Goal: Task Accomplishment & Management: Manage account settings

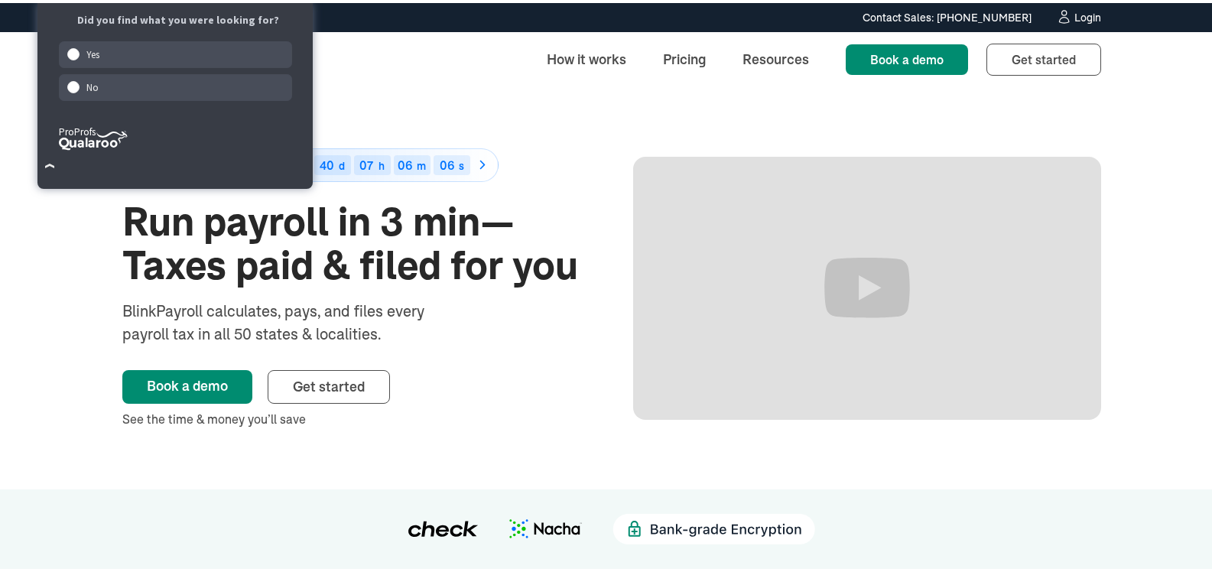
click at [1074, 11] on div "Login" at bounding box center [1087, 14] width 27 height 11
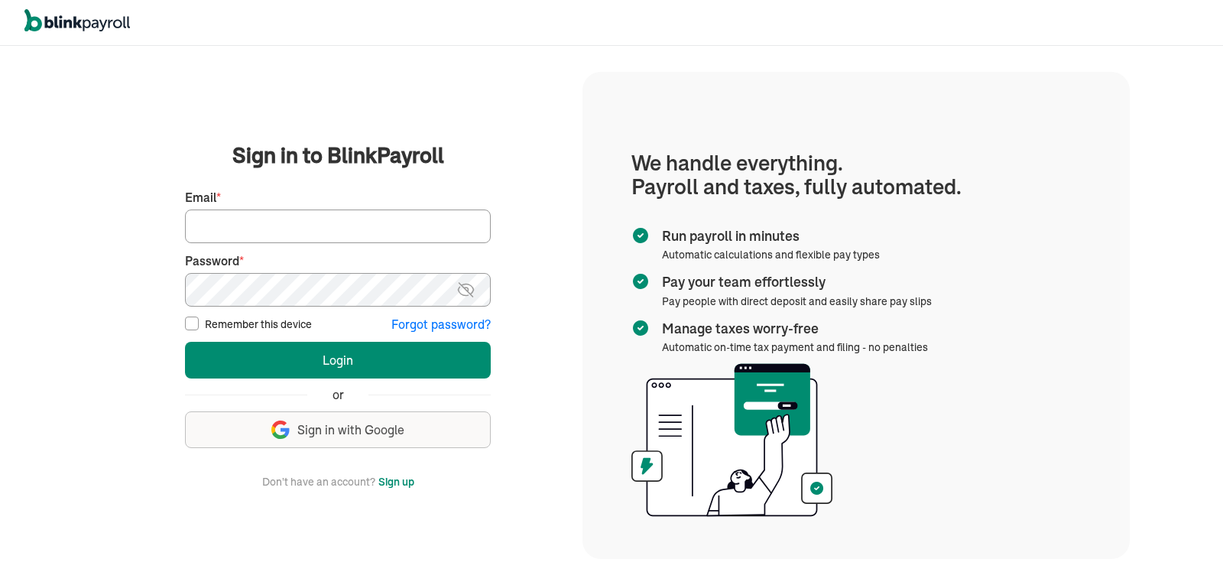
click at [320, 217] on input "Email *" at bounding box center [338, 226] width 306 height 34
type input "laura@rrdayton.com"
click at [185, 342] on button "Login" at bounding box center [338, 360] width 306 height 37
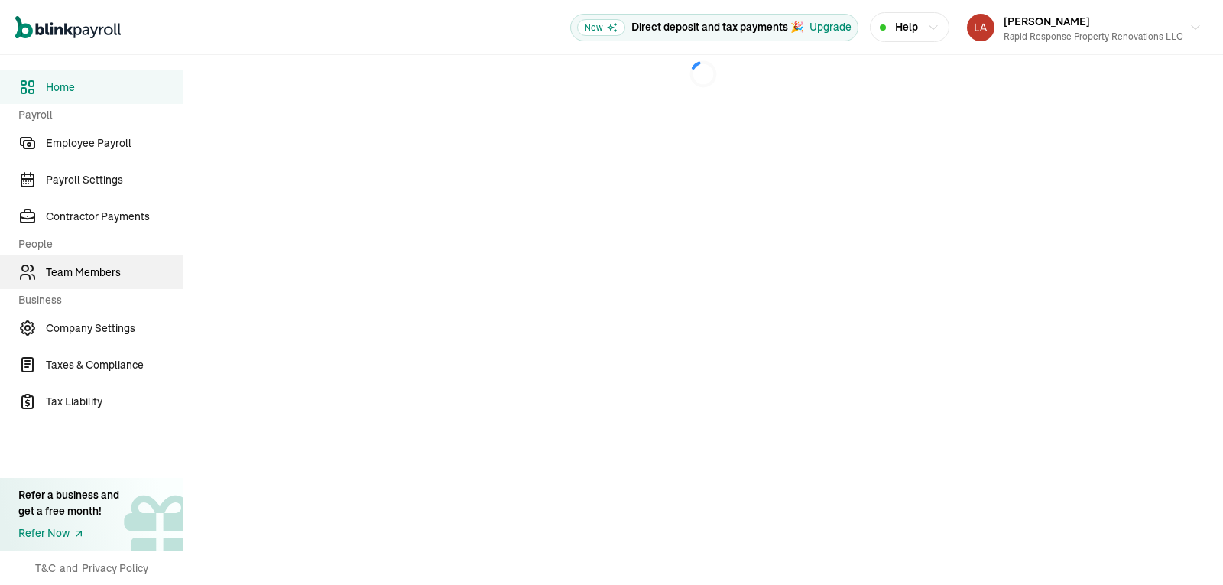
click at [127, 275] on span "Team Members" at bounding box center [114, 273] width 137 height 16
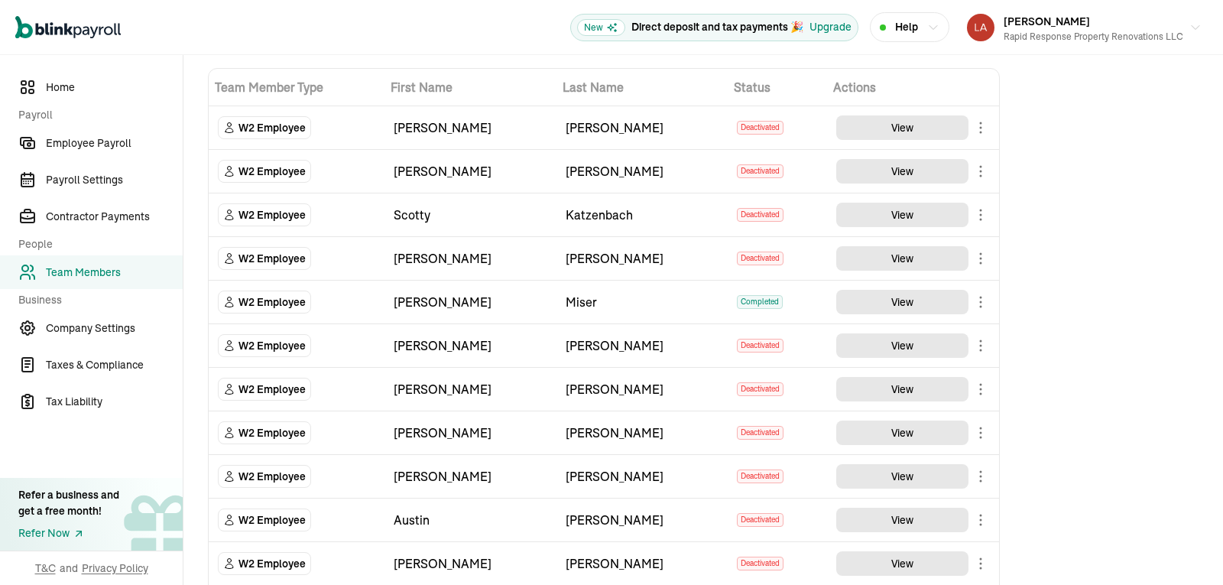
scroll to position [67, 0]
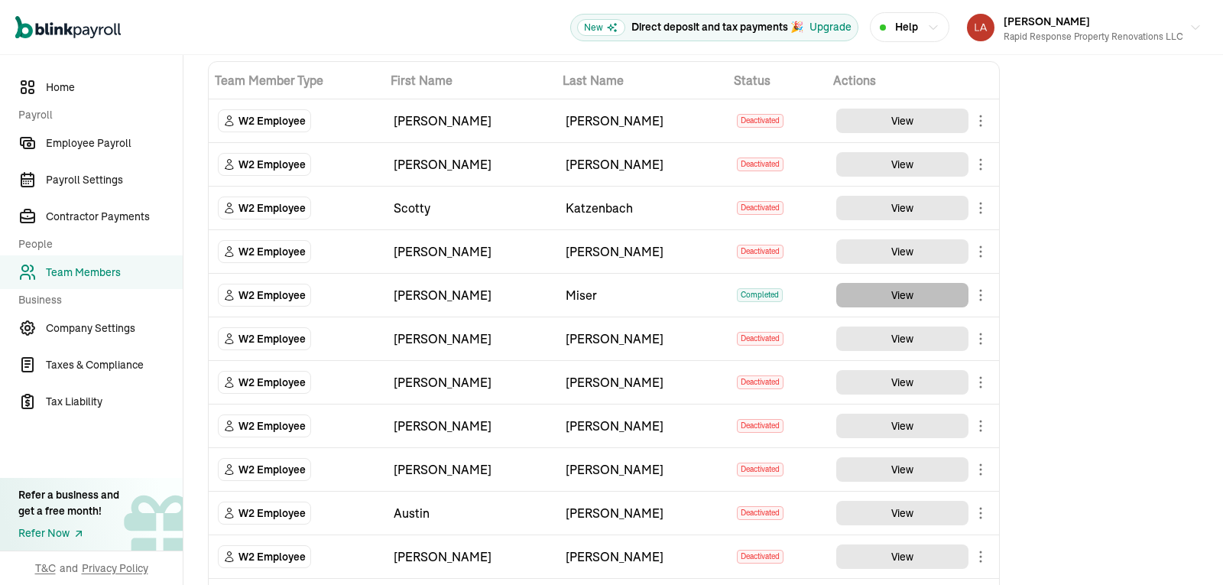
click at [878, 298] on button "View" at bounding box center [902, 295] width 132 height 24
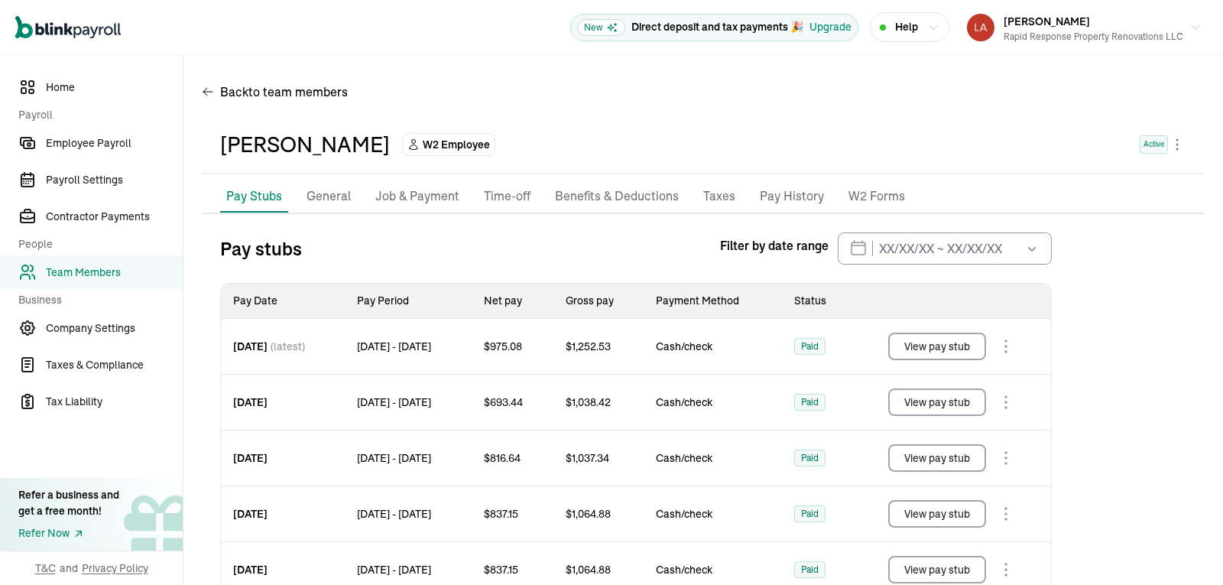
click at [596, 190] on p "Benefits & Deductions" at bounding box center [617, 197] width 124 height 20
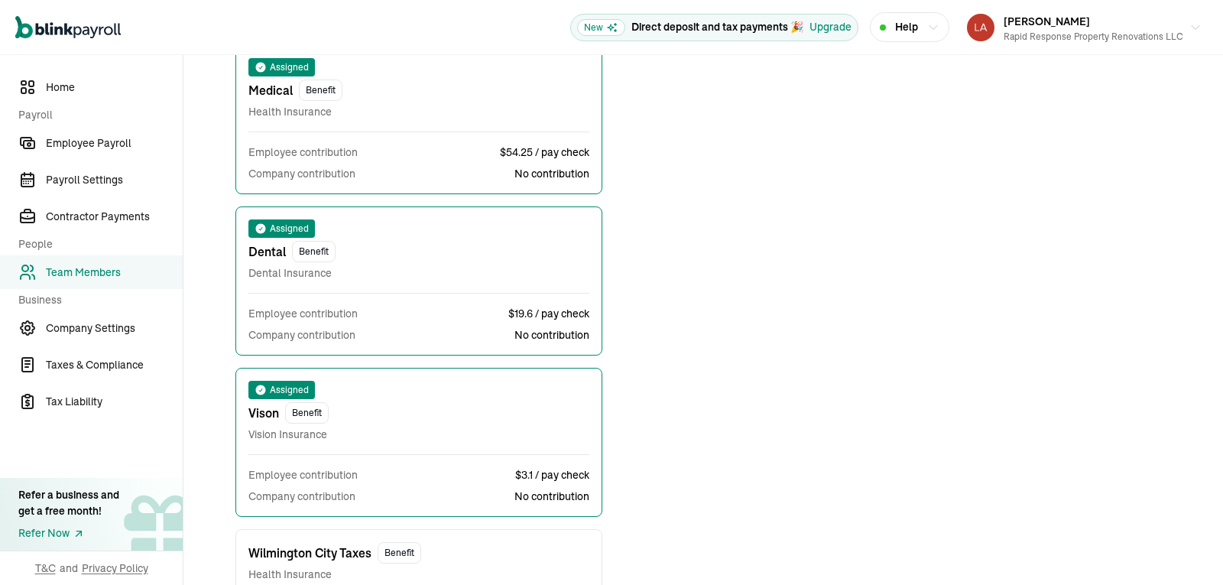
scroll to position [591, 0]
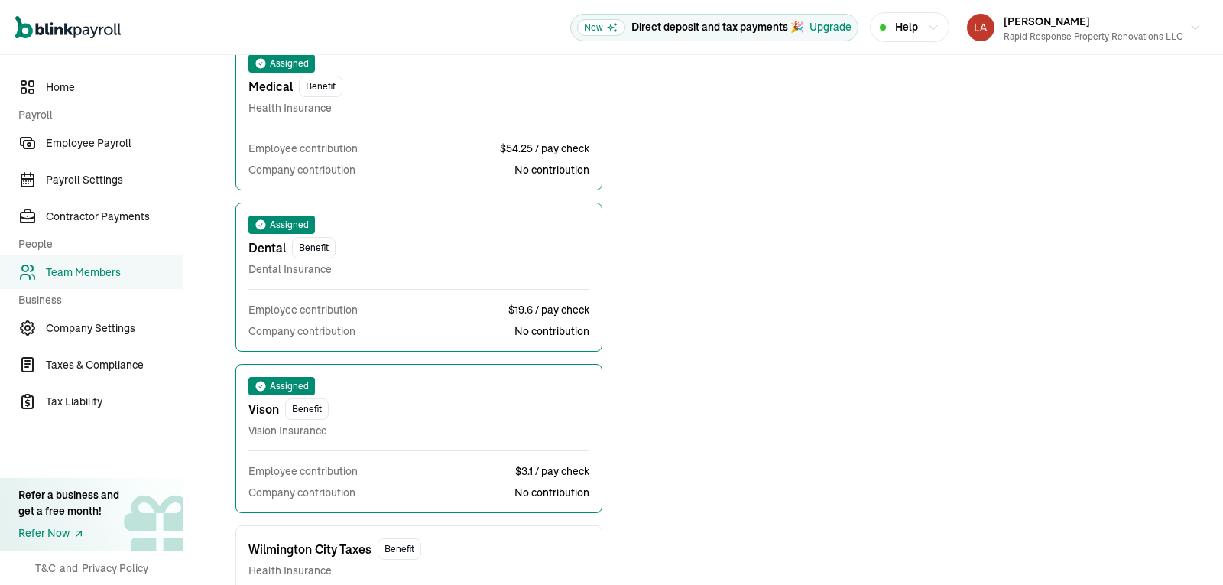
click at [538, 333] on span "No contribution" at bounding box center [552, 330] width 75 height 15
click at [306, 324] on span "Company contribution" at bounding box center [301, 330] width 107 height 15
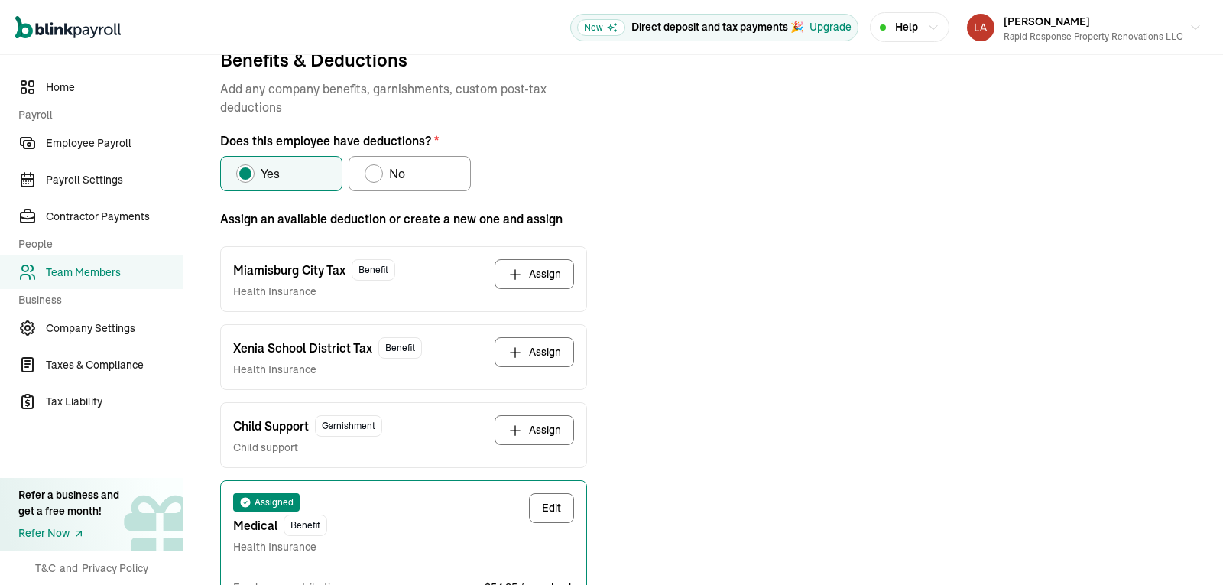
scroll to position [753, 0]
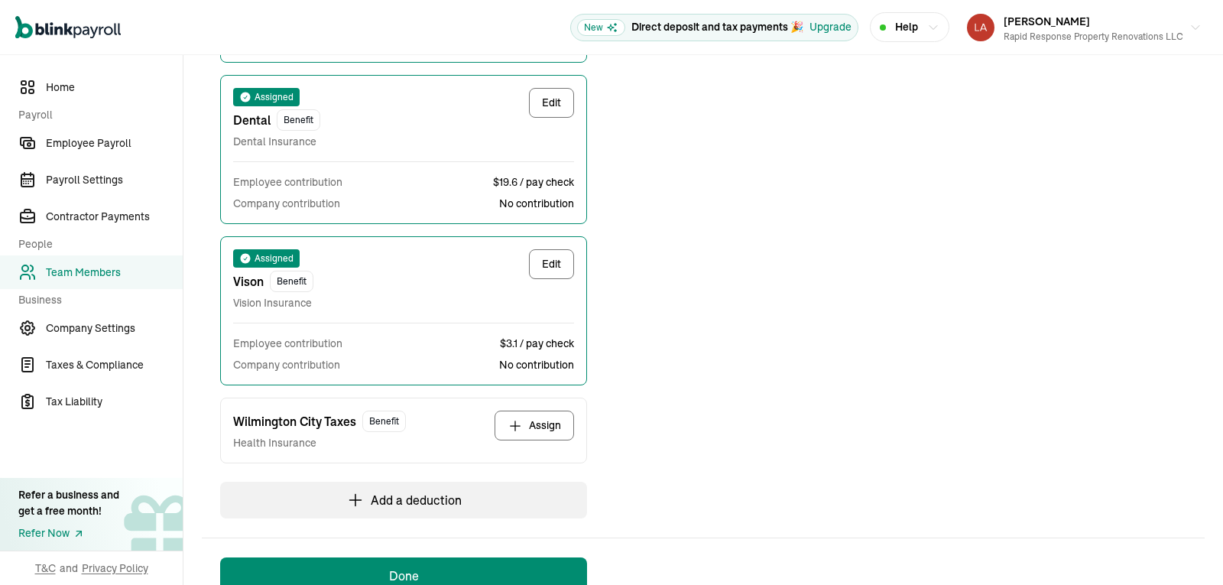
click at [558, 263] on button "Edit" at bounding box center [551, 264] width 45 height 30
select select "1"
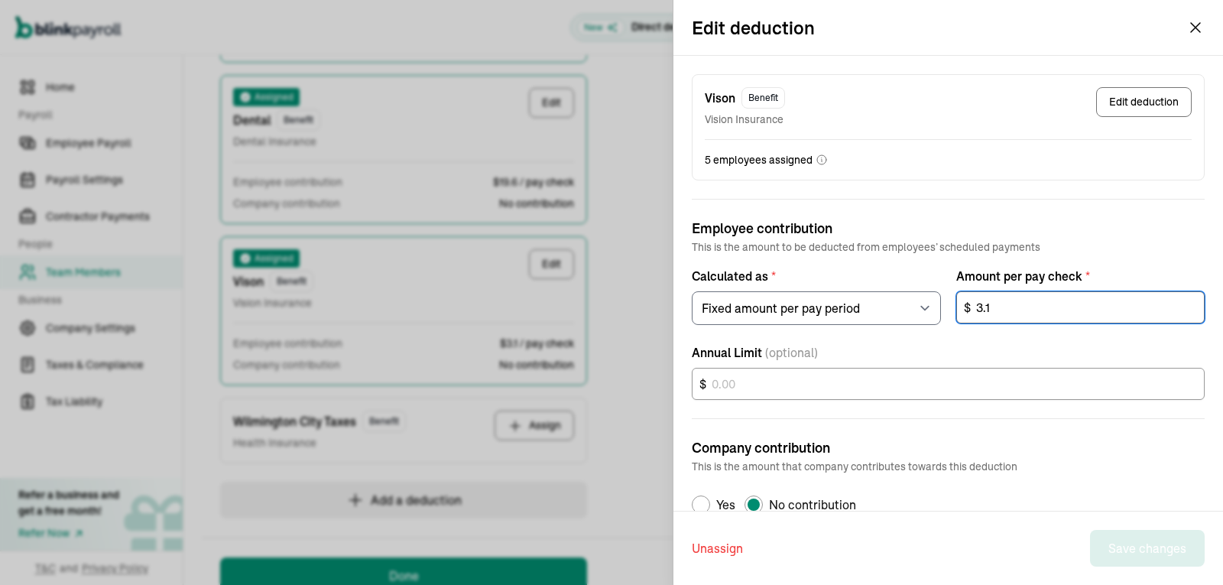
click at [999, 309] on input "3.1" at bounding box center [1080, 307] width 249 height 32
type input "1.55"
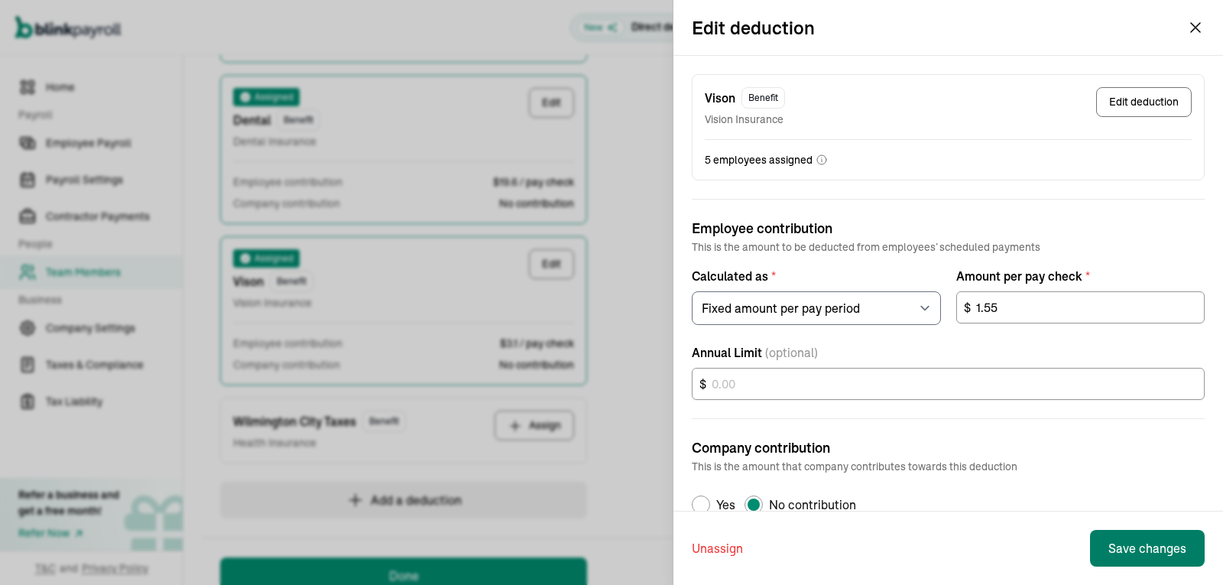
click at [1150, 563] on button "Save changes" at bounding box center [1147, 548] width 115 height 37
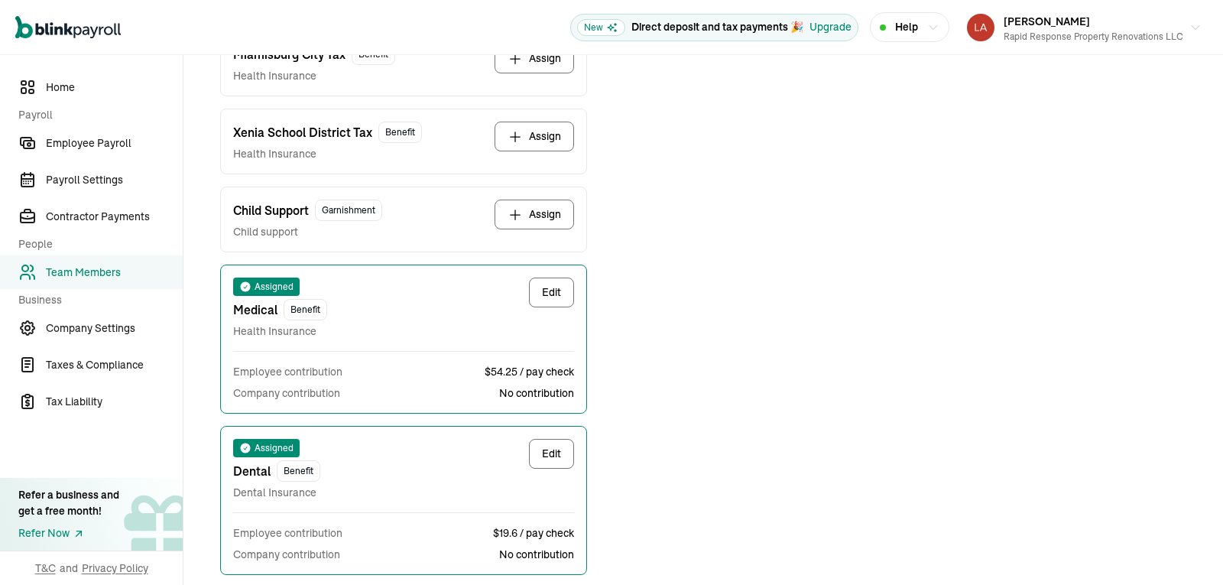
scroll to position [472, 0]
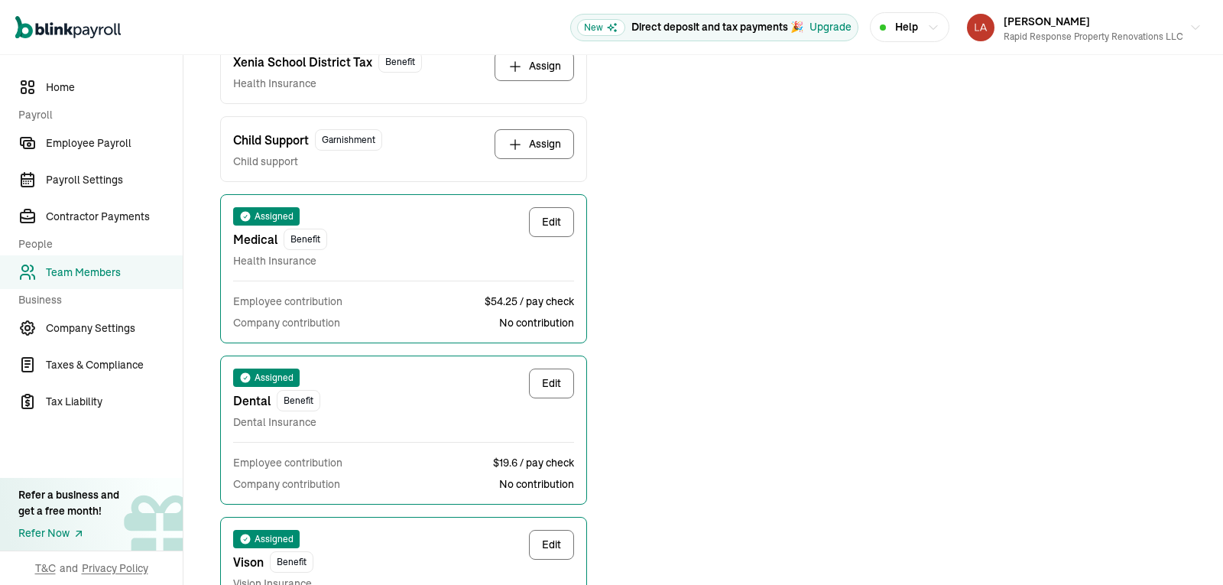
click at [537, 388] on button "Edit" at bounding box center [551, 384] width 45 height 30
select select "1"
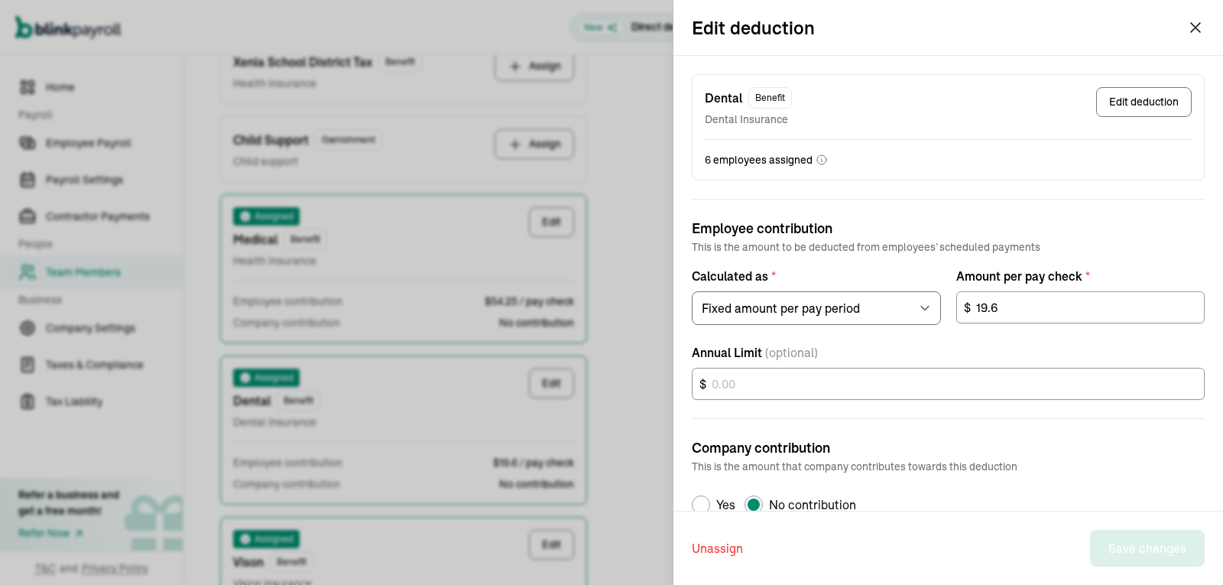
click at [985, 328] on div "Employee contribution This is the amount to be deducted from employees’ schedul…" at bounding box center [948, 309] width 513 height 182
click at [984, 308] on input "19.6" at bounding box center [1080, 307] width 249 height 32
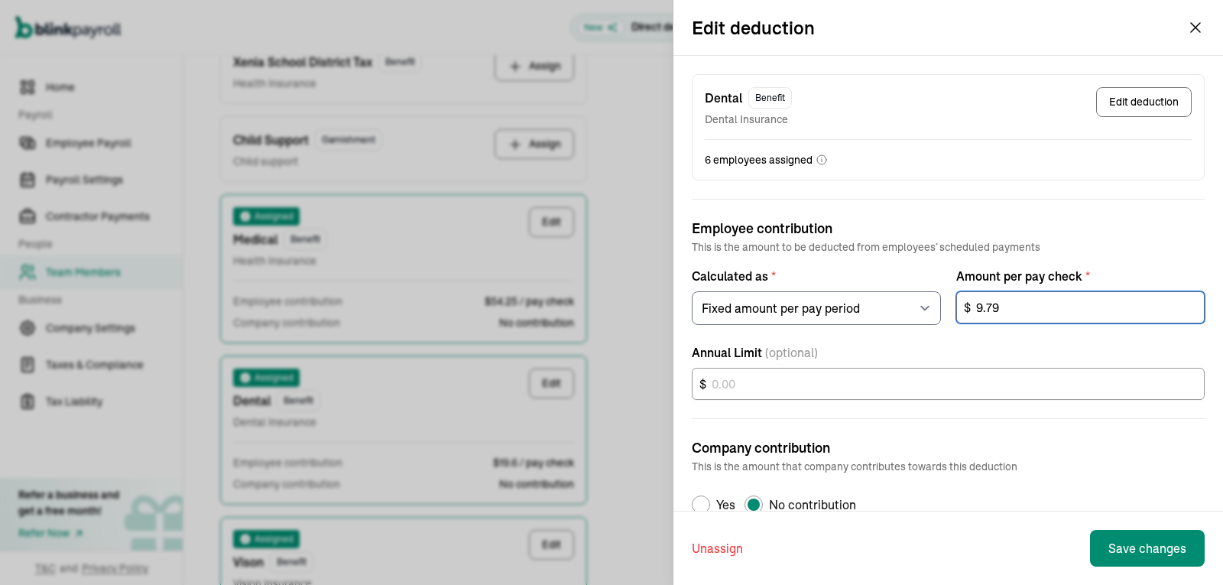
type input "9.79"
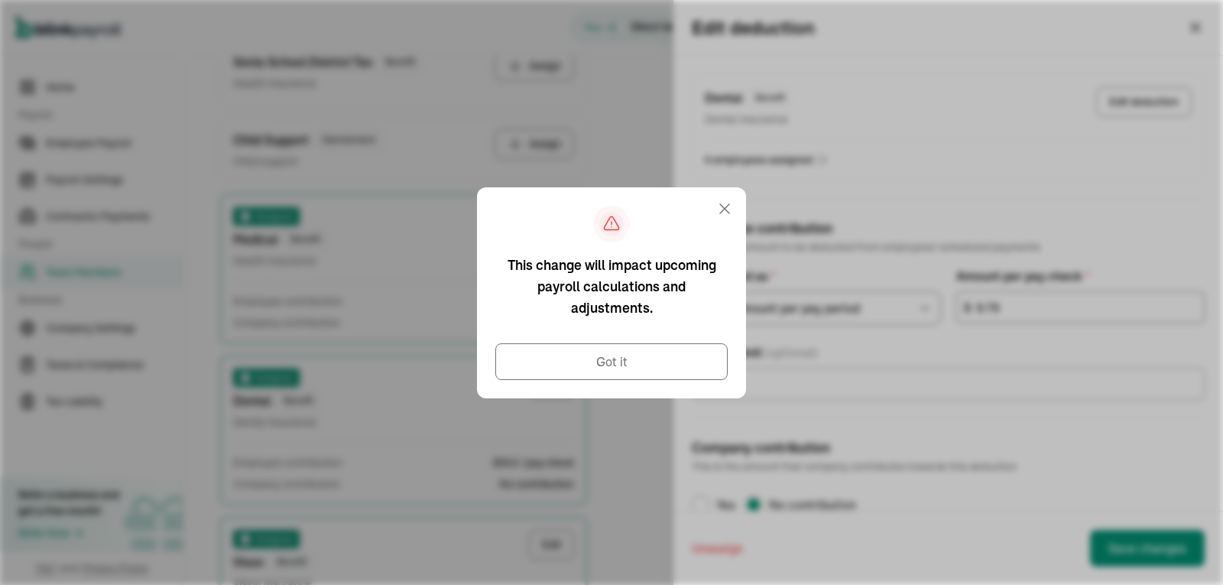
click at [639, 362] on div "Edit deduction Dental Benefit Dental Insurance Edit deduction 6 employees assig…" at bounding box center [611, 292] width 1223 height 585
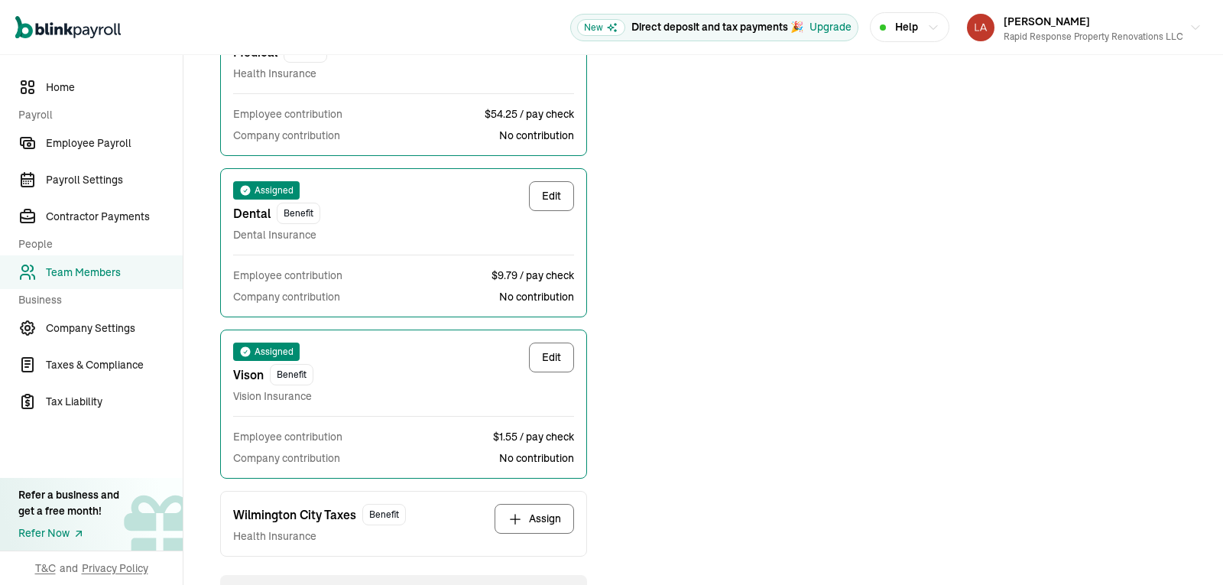
scroll to position [389, 0]
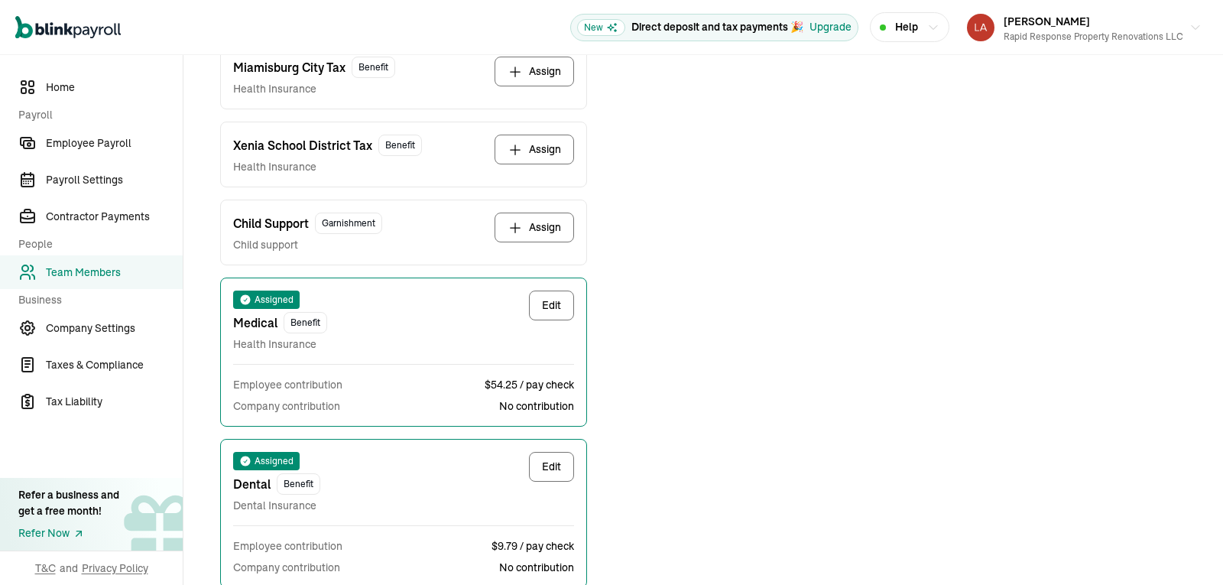
click at [62, 284] on link "Team Members" at bounding box center [91, 272] width 183 height 34
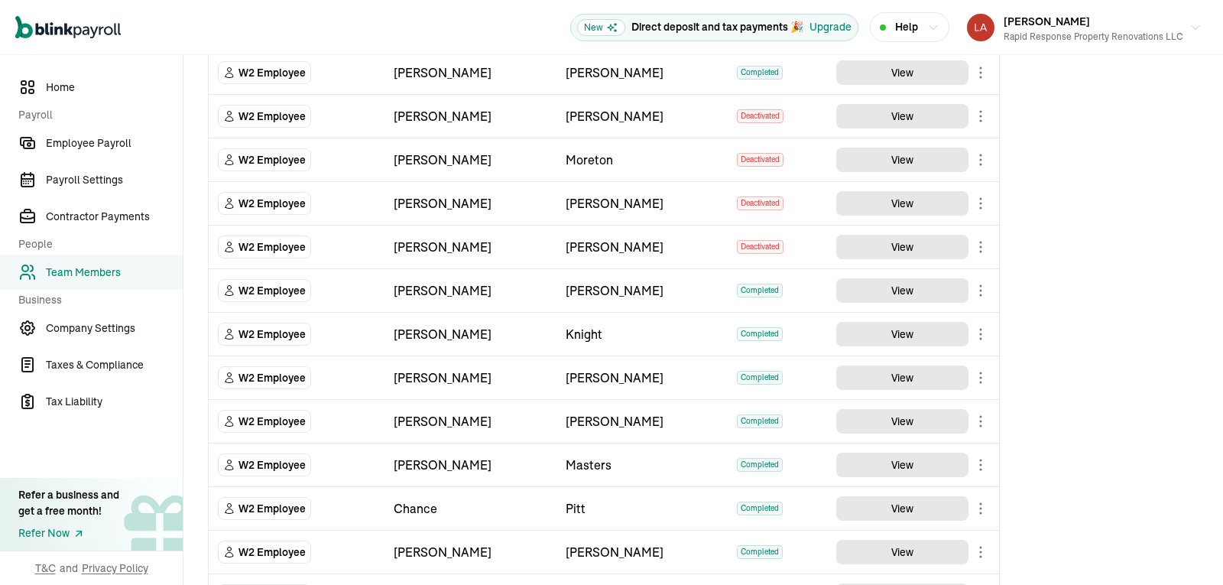
scroll to position [1867, 0]
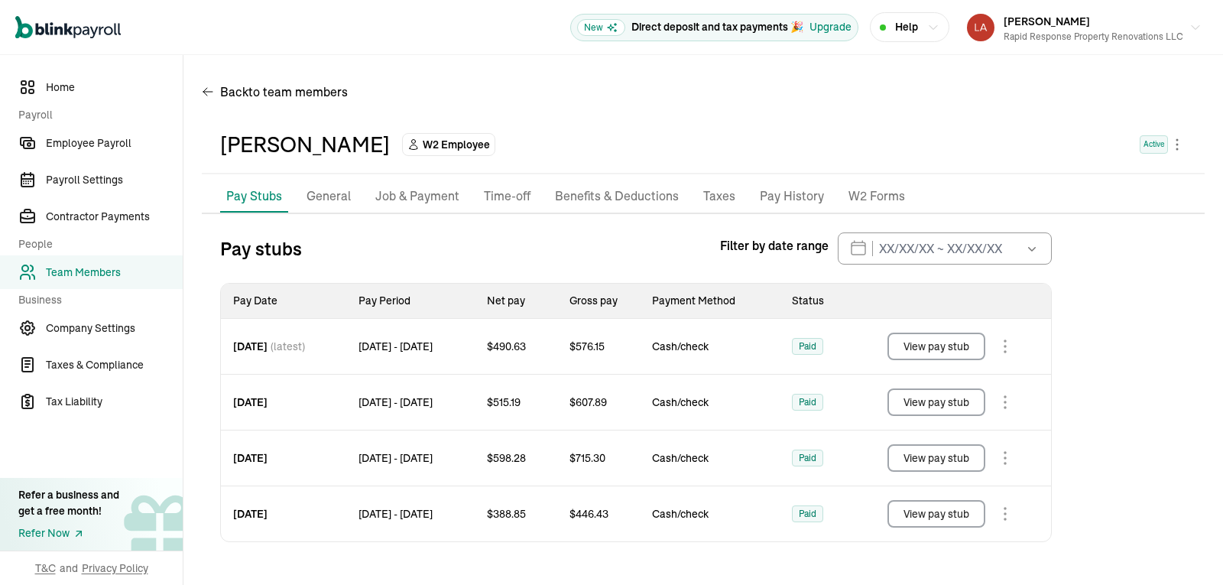
click at [623, 198] on p "Benefits & Deductions" at bounding box center [617, 197] width 124 height 20
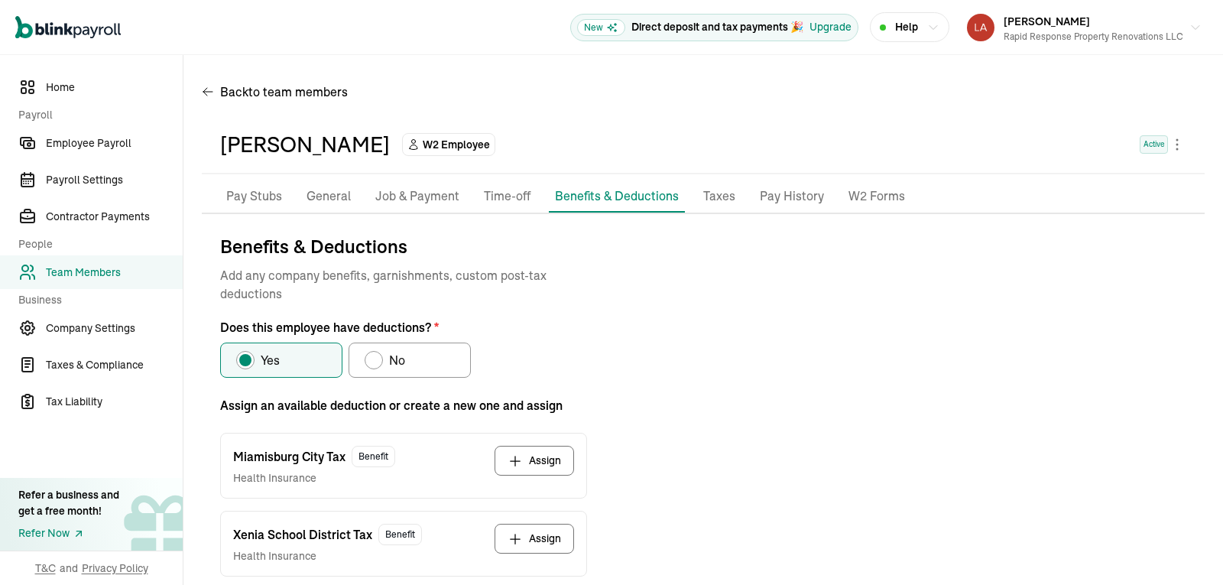
scroll to position [713, 0]
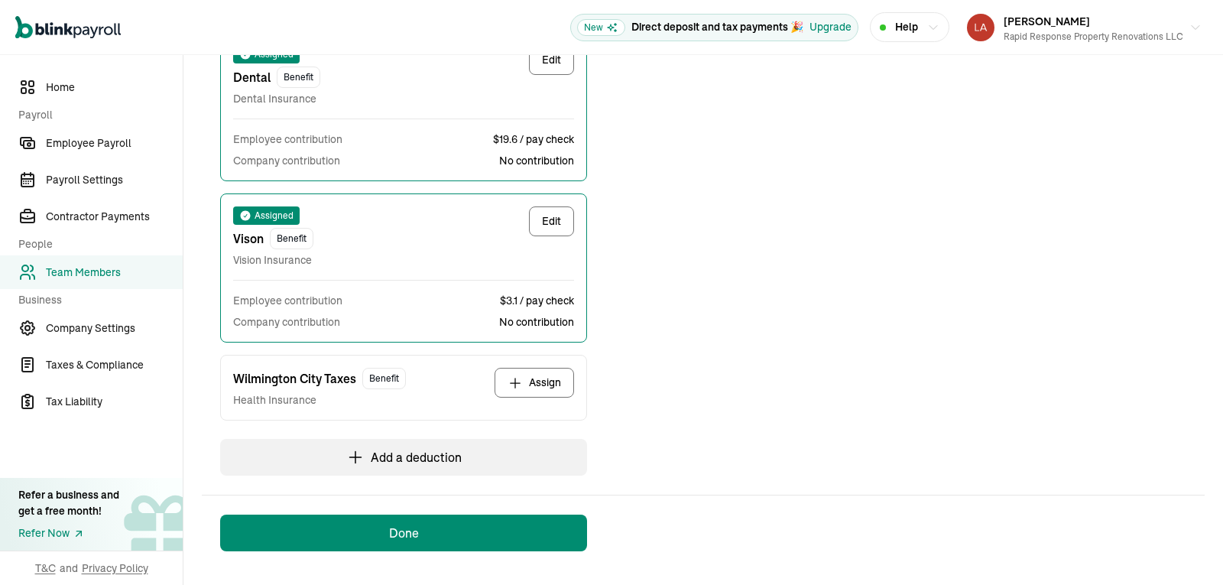
click at [562, 229] on button "Edit" at bounding box center [551, 221] width 45 height 30
select select "1"
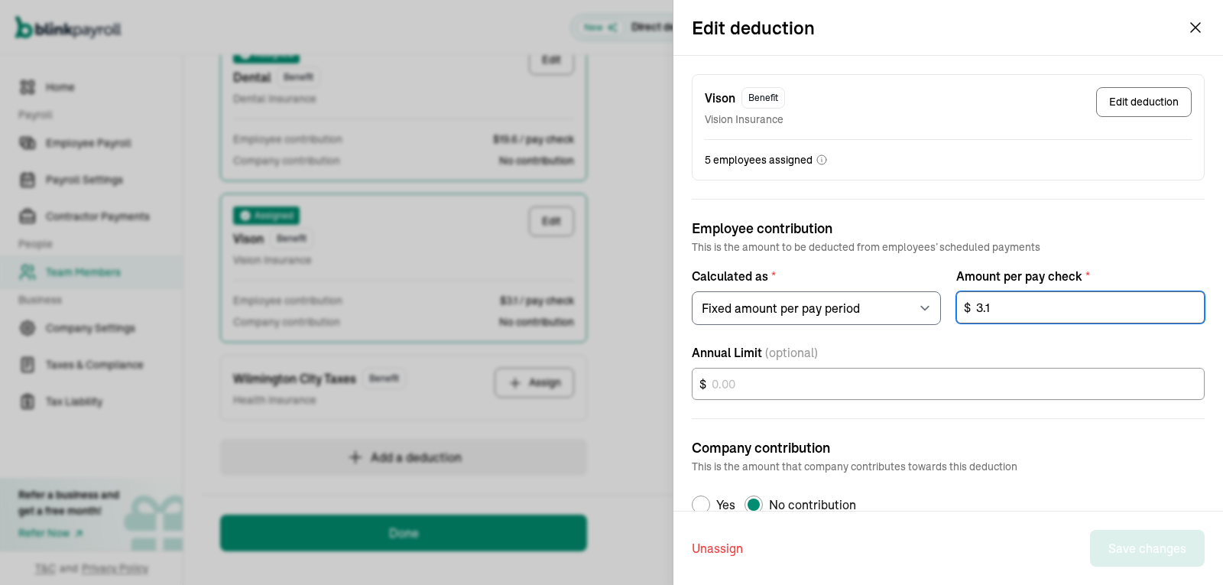
click at [1054, 313] on input "3.1" at bounding box center [1080, 307] width 249 height 32
type input "1.55"
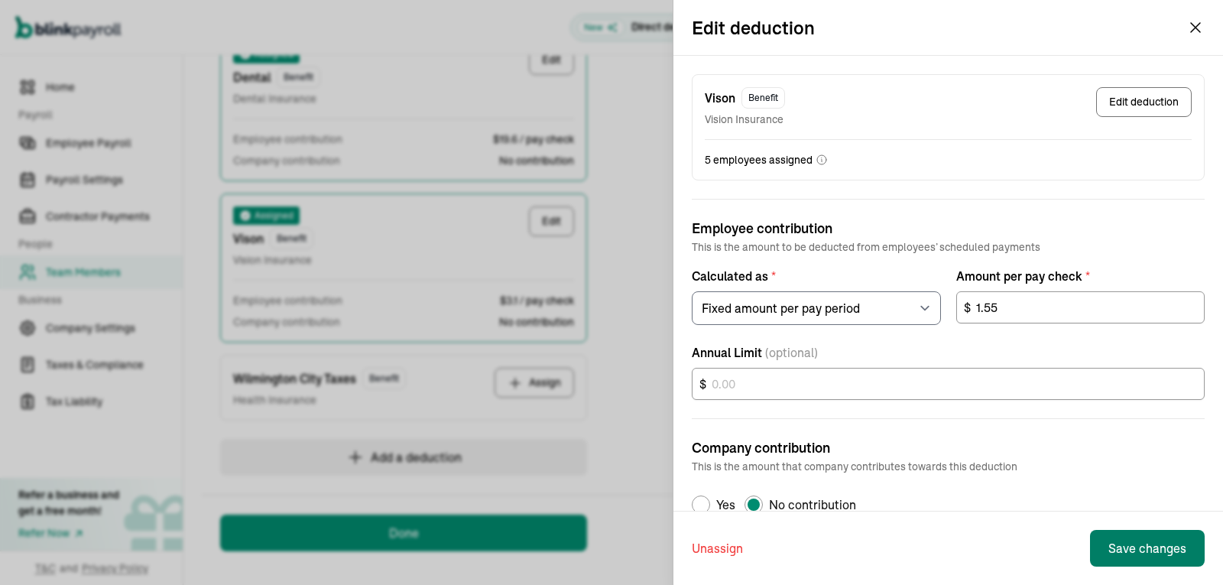
click at [1173, 565] on button "Save changes" at bounding box center [1147, 548] width 115 height 37
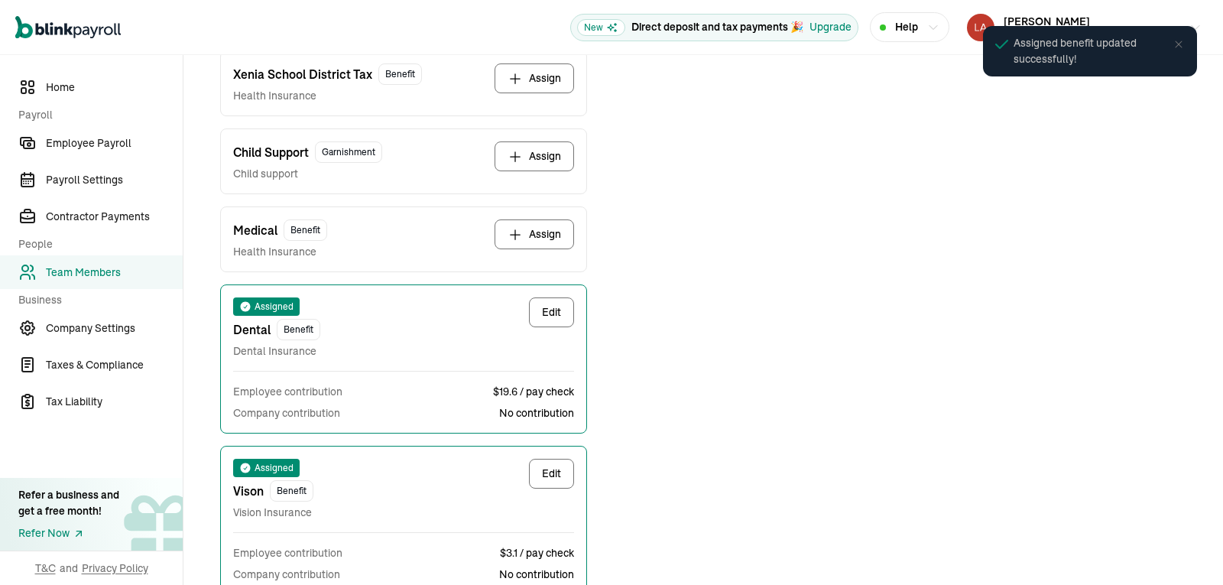
scroll to position [489, 0]
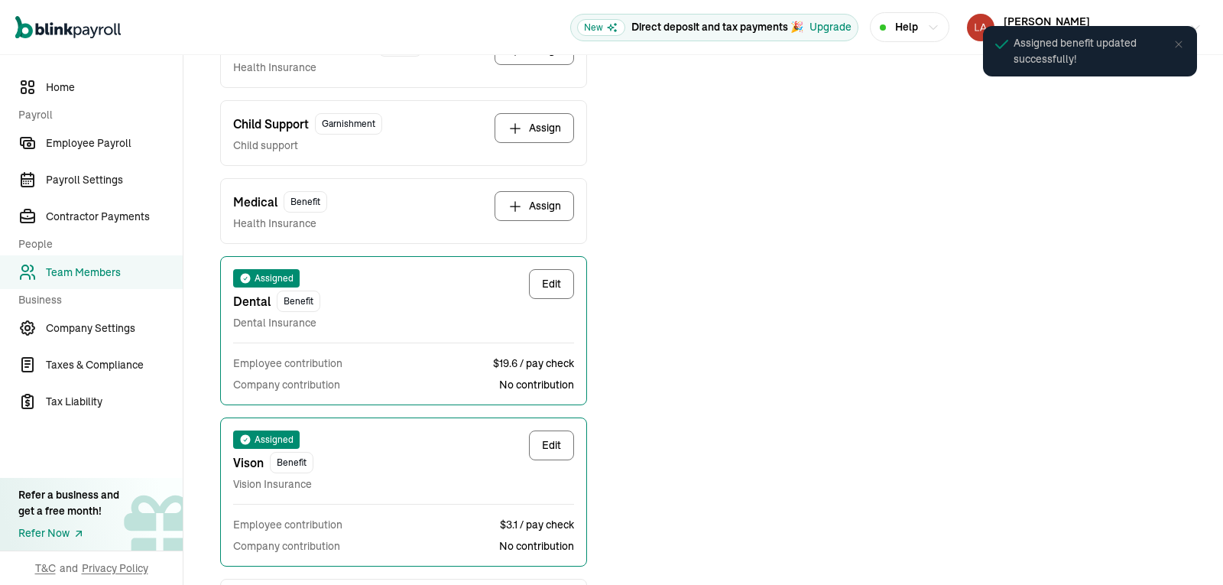
click at [557, 291] on button "Edit" at bounding box center [551, 284] width 45 height 30
select select "1"
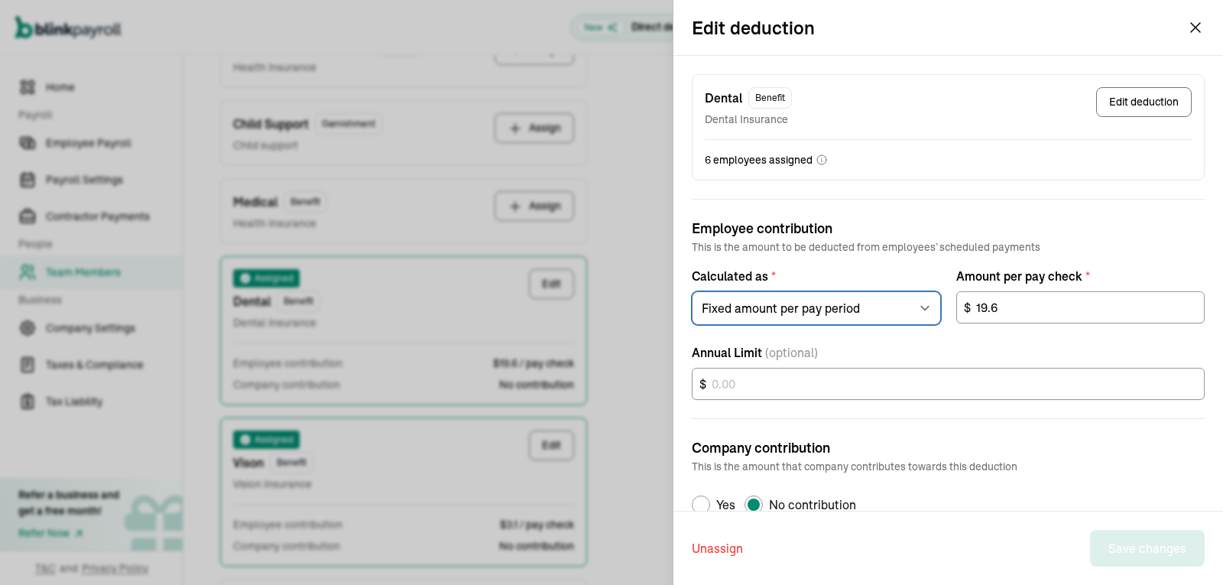
click at [795, 304] on select "Select an item Fixed amount per pay period Percentage of gross pay" at bounding box center [816, 308] width 249 height 34
click at [1032, 289] on div "Amount per pay check * 19.6 $" at bounding box center [1080, 296] width 249 height 58
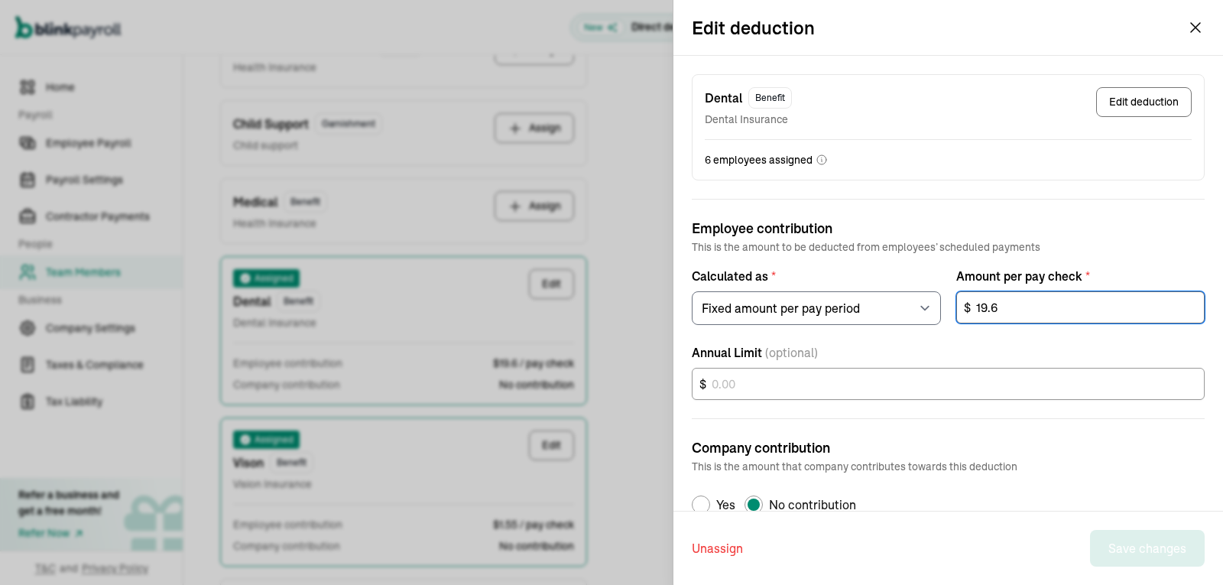
click at [1015, 307] on input "19.6" at bounding box center [1080, 307] width 249 height 32
type input "0.00"
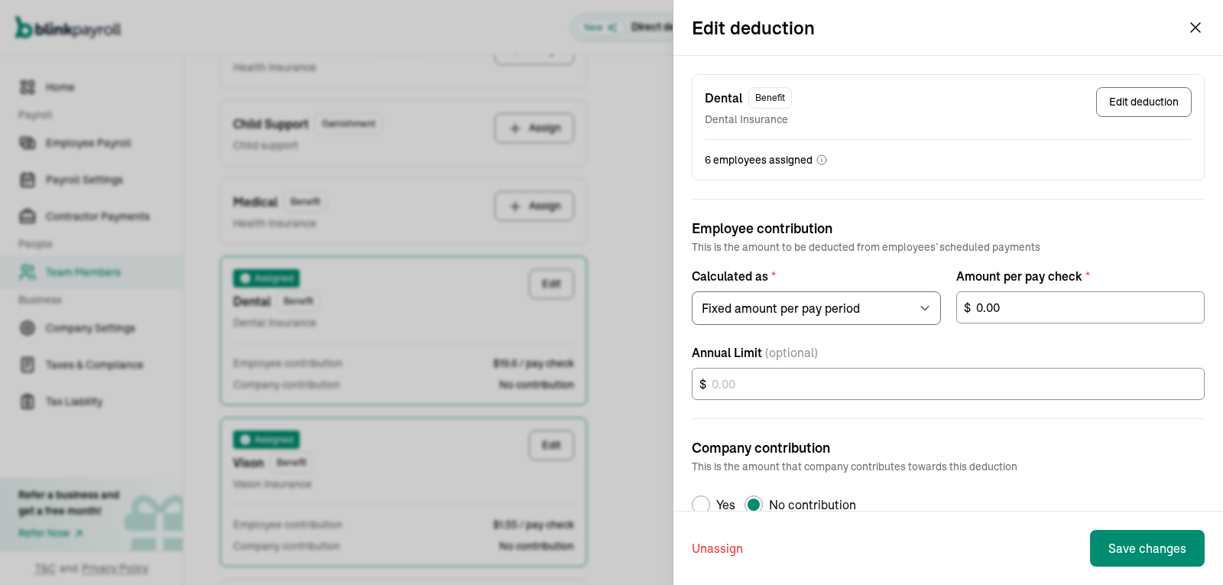
click at [1154, 96] on button "Edit deduction" at bounding box center [1144, 102] width 96 height 30
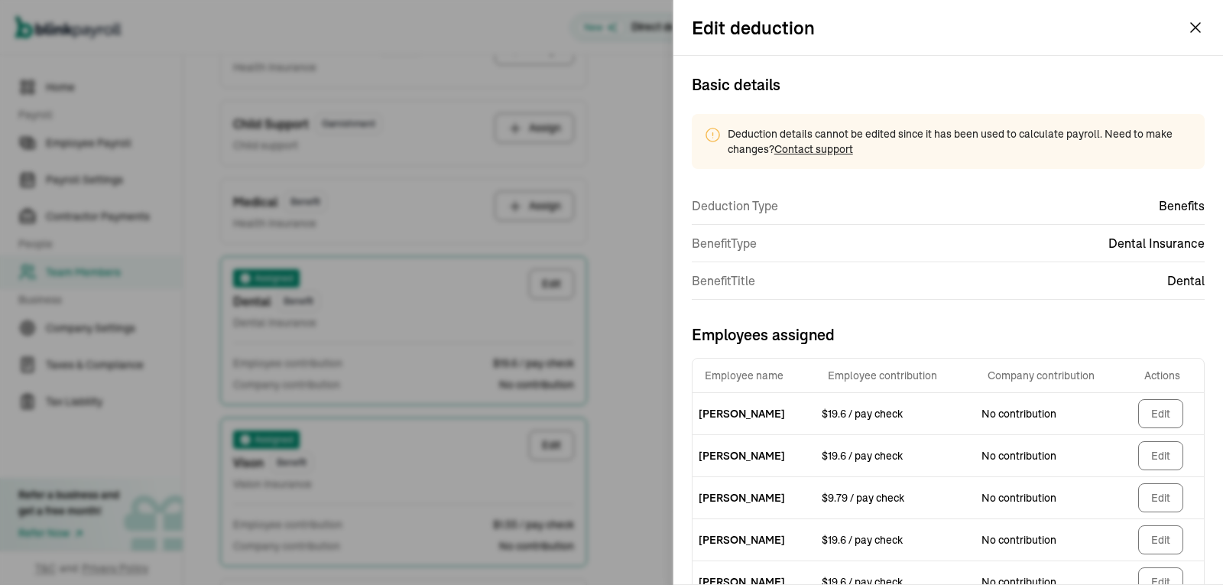
scroll to position [92, 0]
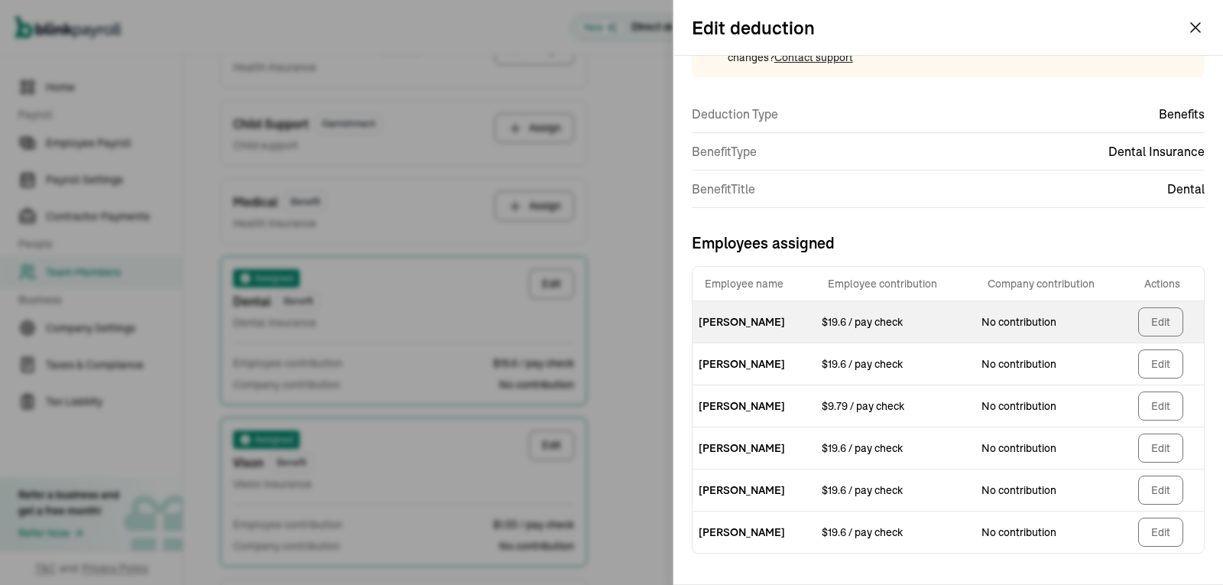
click at [1151, 333] on button "Edit" at bounding box center [1160, 321] width 45 height 29
select select "1"
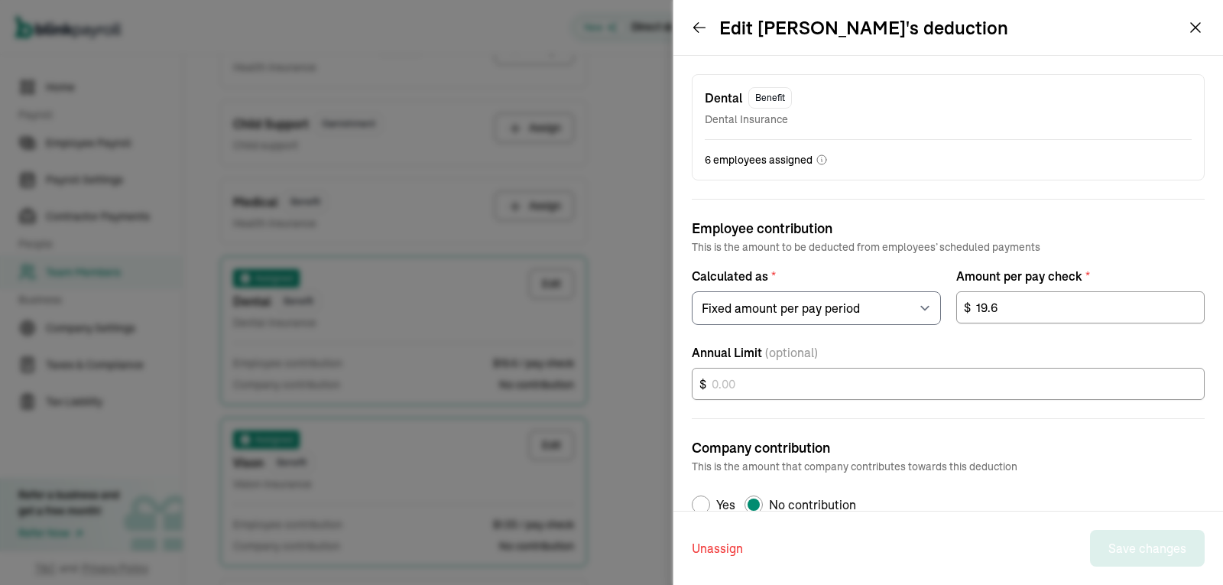
click at [716, 543] on button "Unassign" at bounding box center [717, 548] width 51 height 37
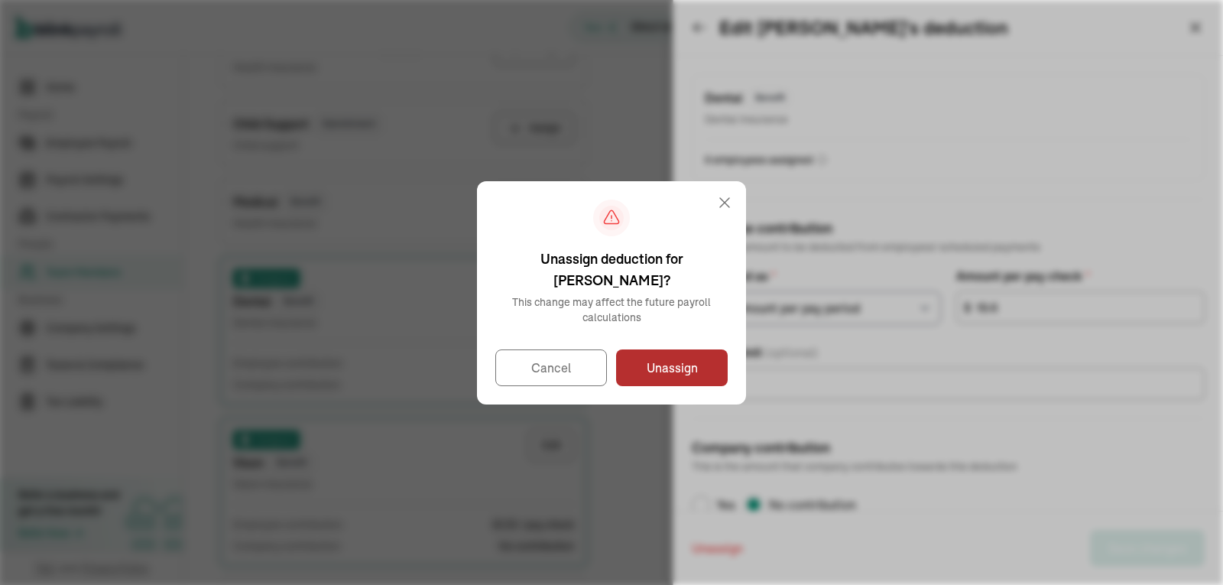
click at [667, 355] on button "Unassign" at bounding box center [672, 367] width 112 height 37
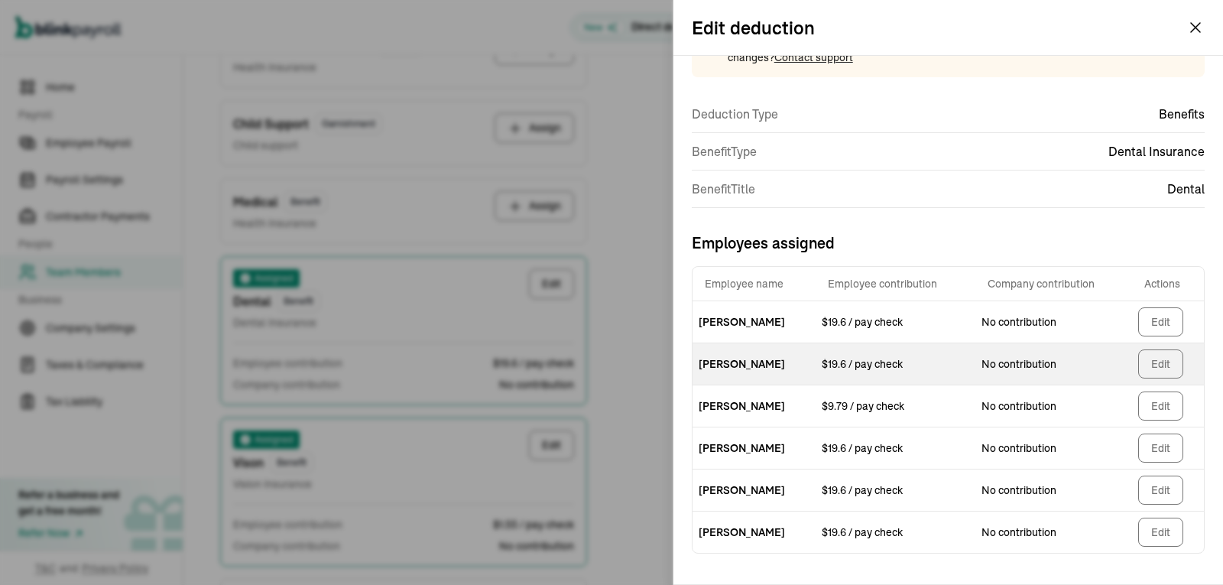
click at [1150, 368] on button "Edit" at bounding box center [1160, 363] width 45 height 29
select select "1"
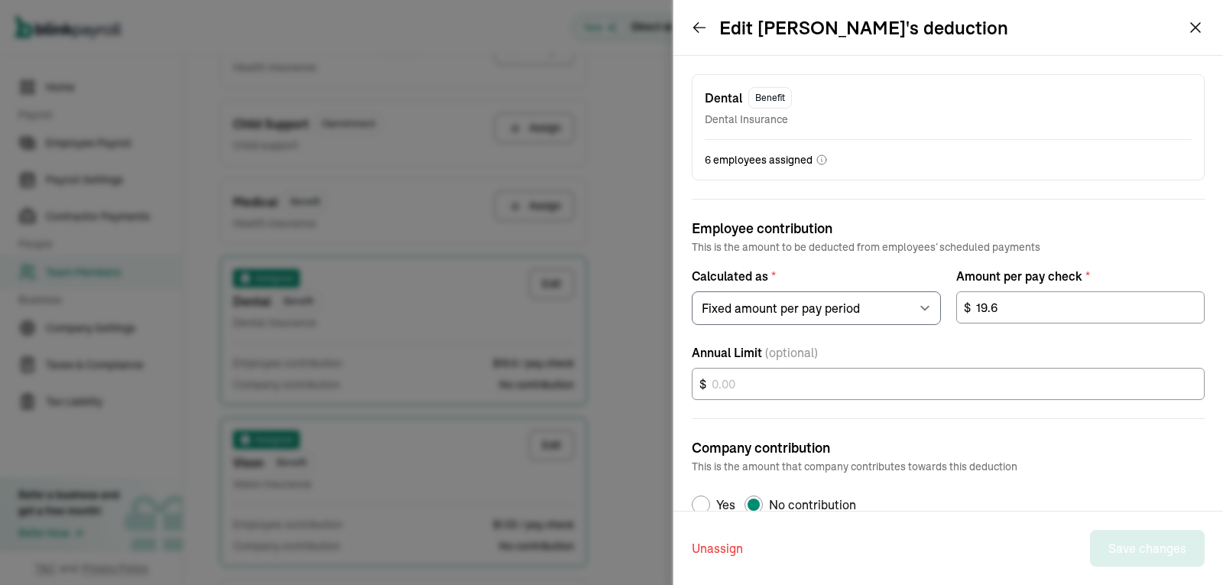
scroll to position [50, 0]
click at [706, 544] on button "Unassign" at bounding box center [717, 548] width 51 height 37
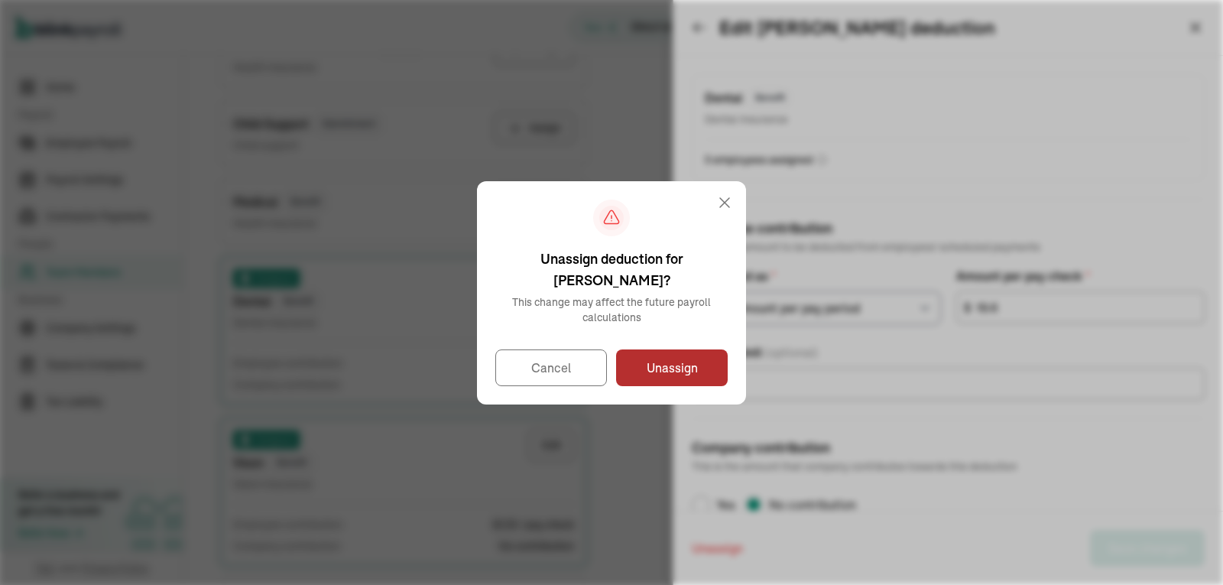
click at [720, 349] on button "Unassign" at bounding box center [672, 367] width 112 height 37
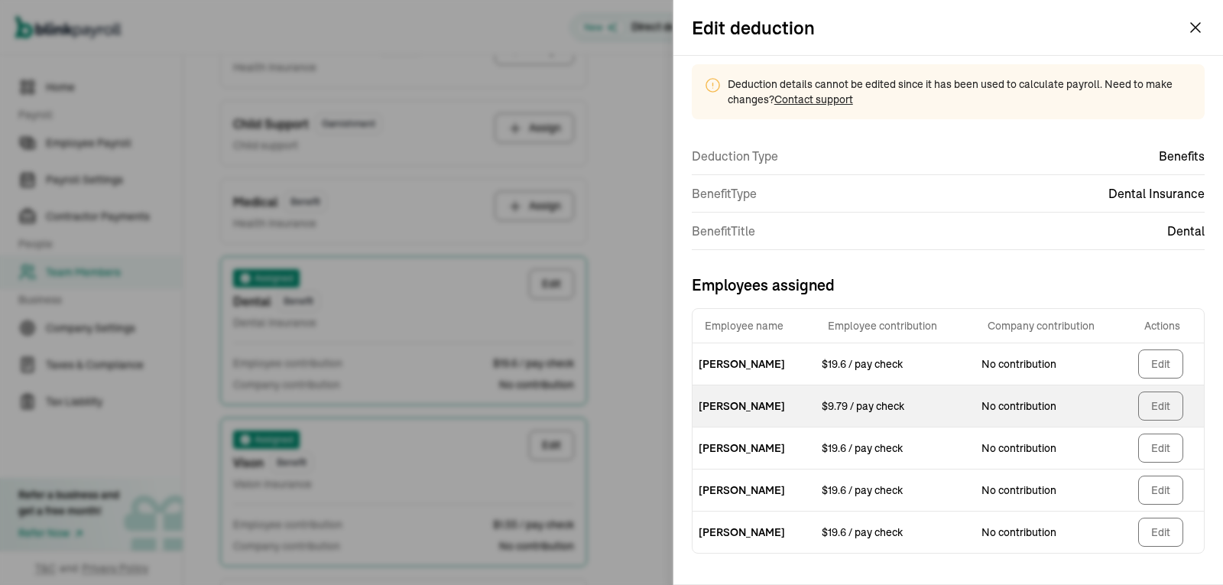
scroll to position [8, 0]
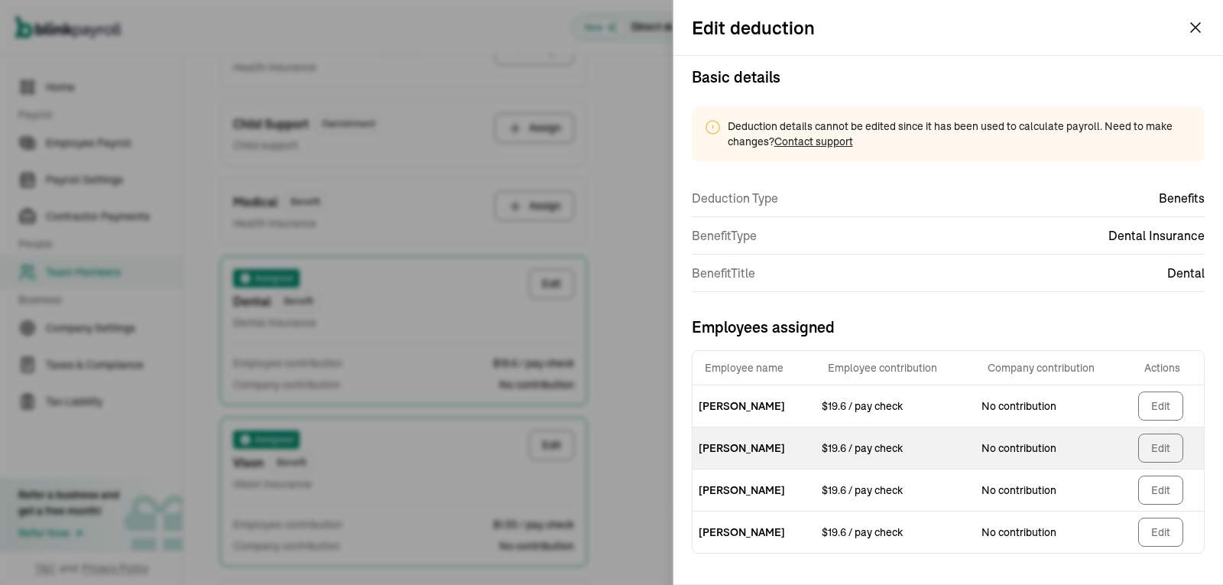
click at [1156, 439] on button "Edit" at bounding box center [1160, 447] width 45 height 29
select select "1"
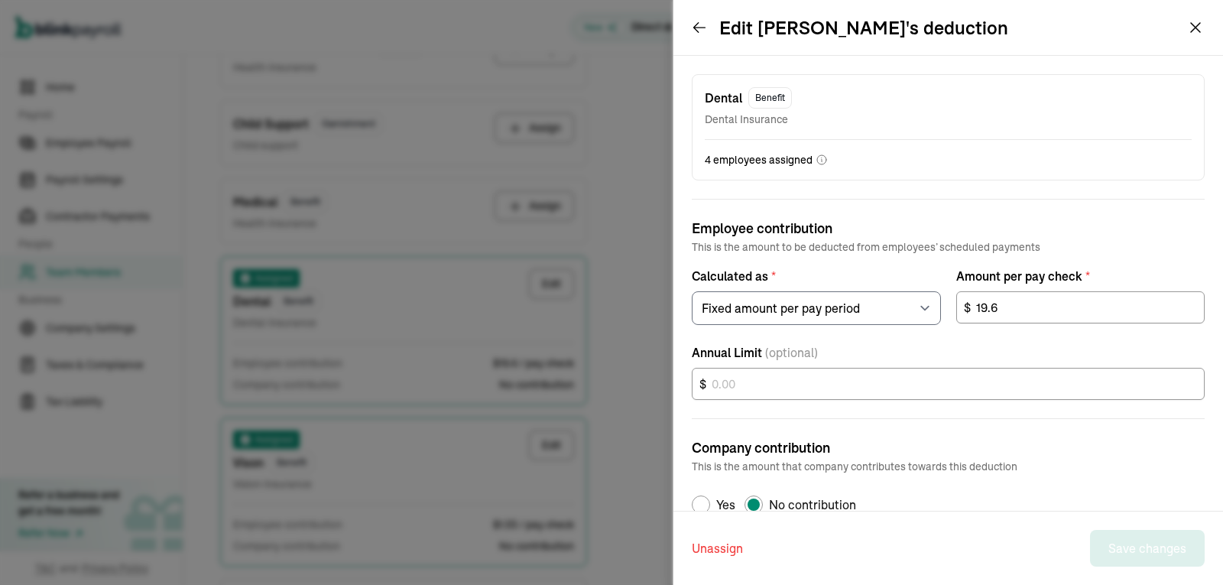
click at [703, 546] on button "Unassign" at bounding box center [717, 548] width 51 height 37
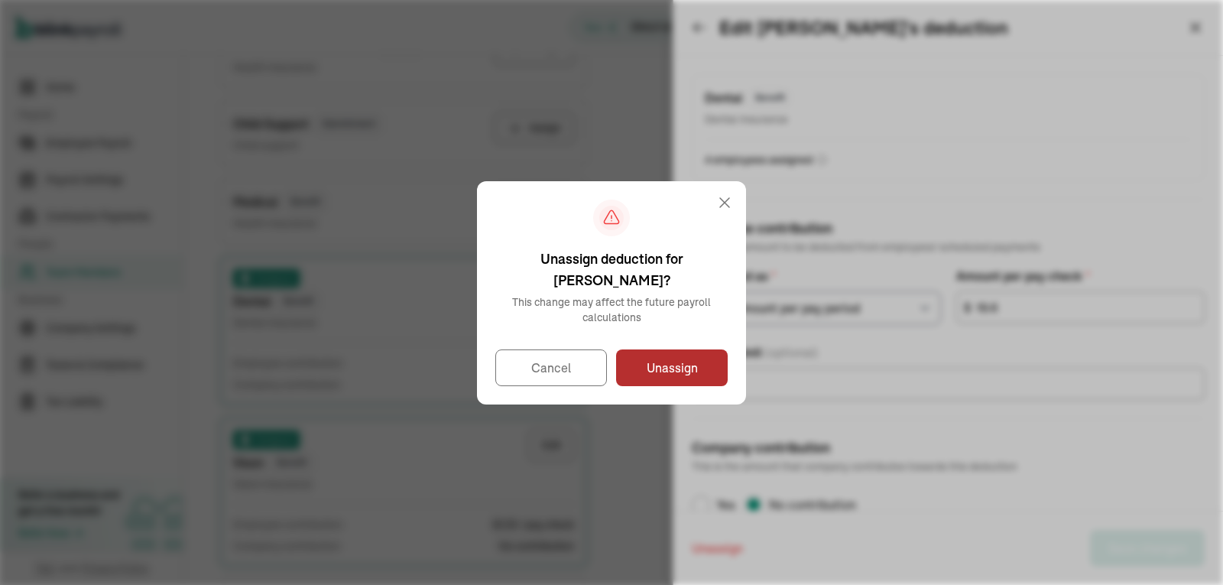
click at [644, 374] on button "Unassign" at bounding box center [672, 367] width 112 height 37
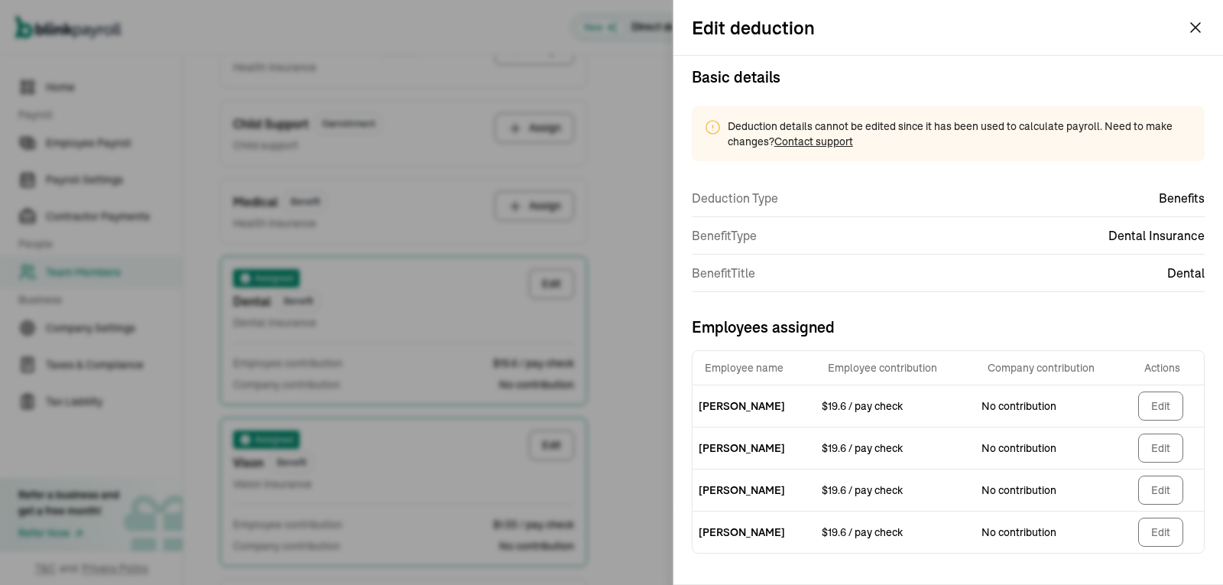
scroll to position [0, 0]
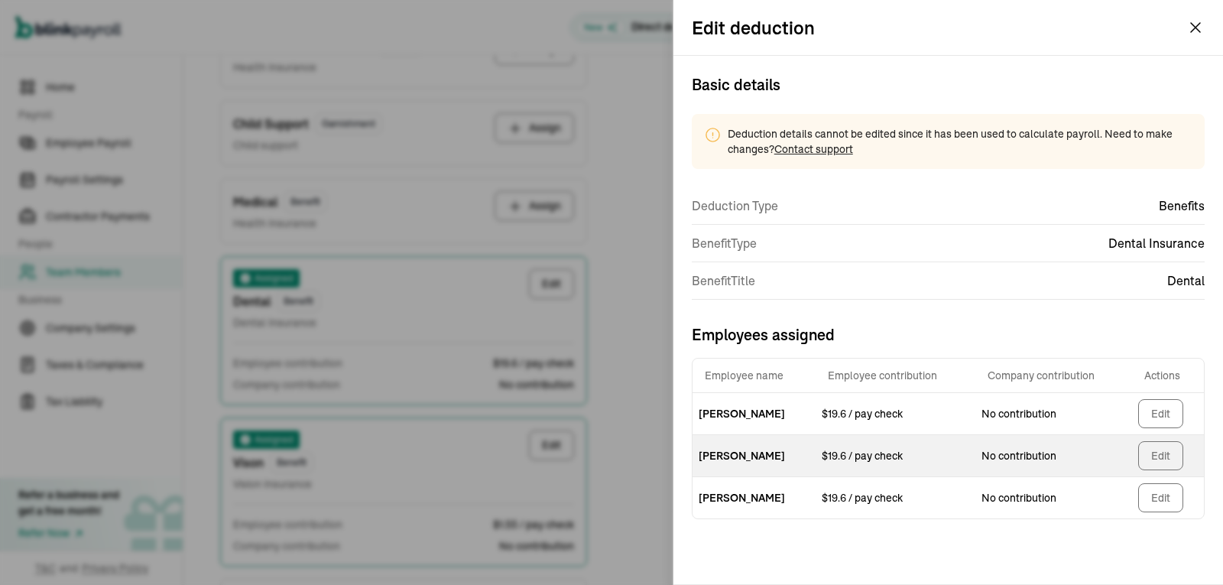
click at [1167, 455] on button "Edit" at bounding box center [1160, 455] width 45 height 29
select select "1"
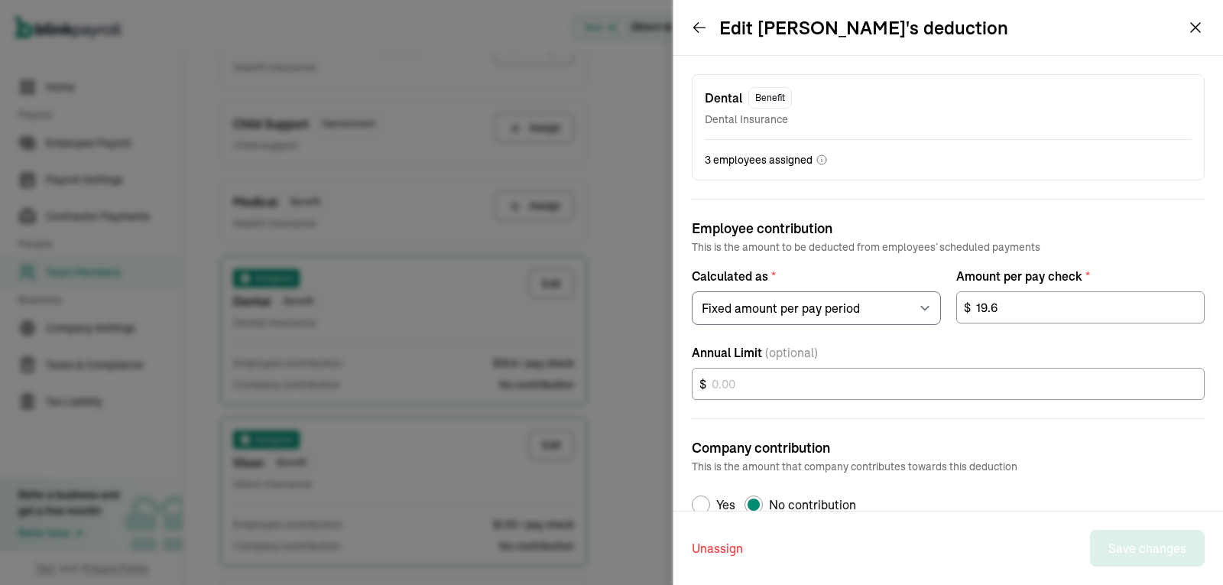
scroll to position [52, 0]
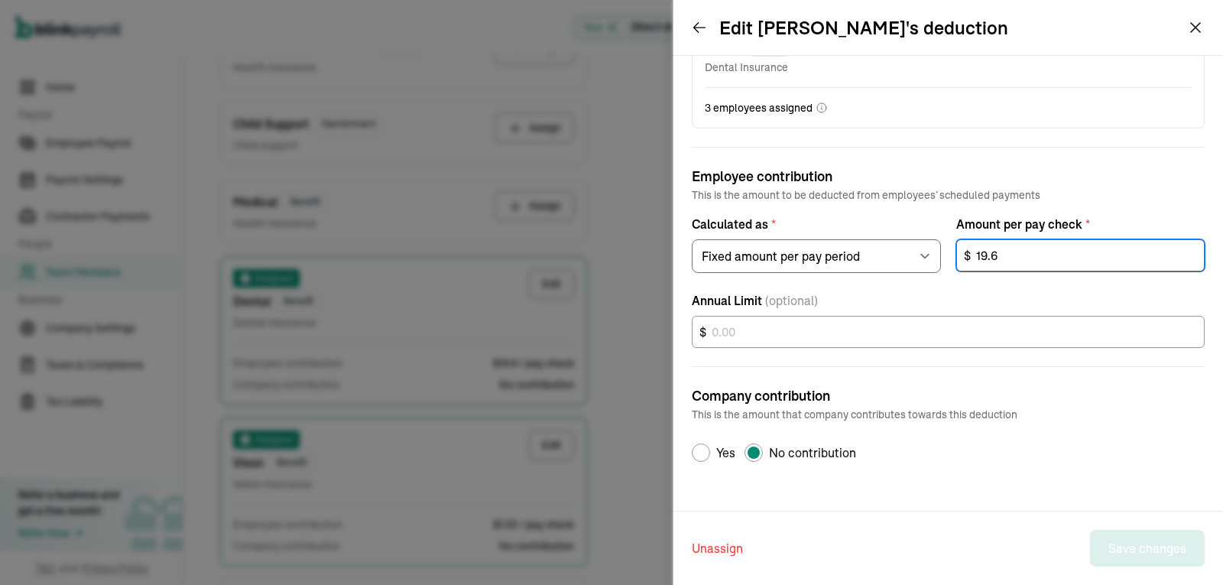
click at [1029, 260] on input "19.6" at bounding box center [1080, 255] width 249 height 32
type input "9.79"
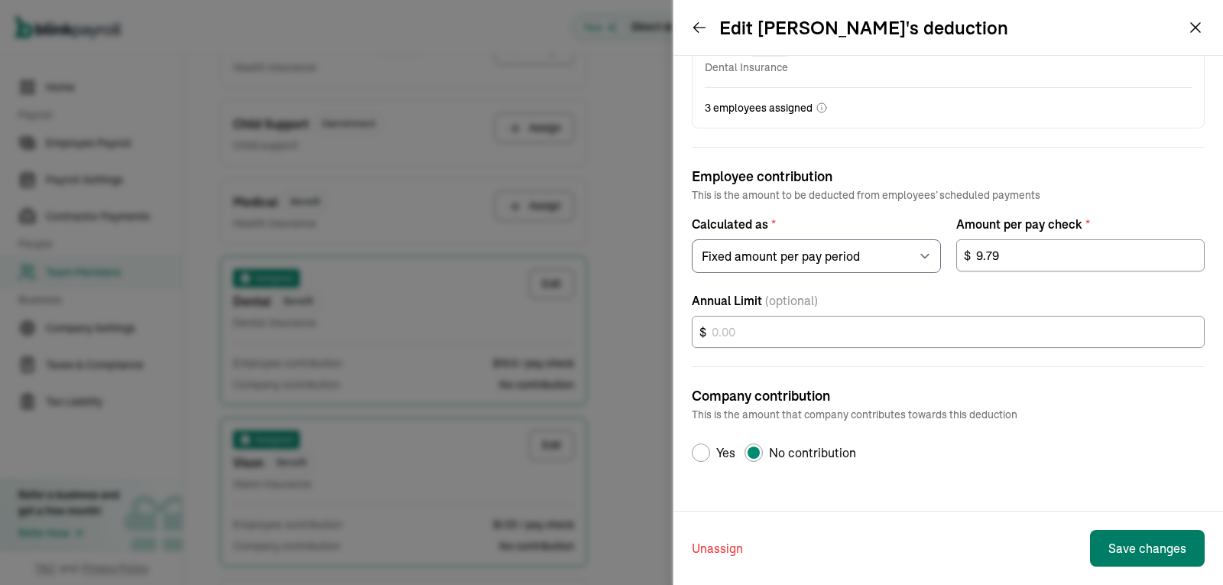
click at [1164, 552] on button "Save changes" at bounding box center [1147, 548] width 115 height 37
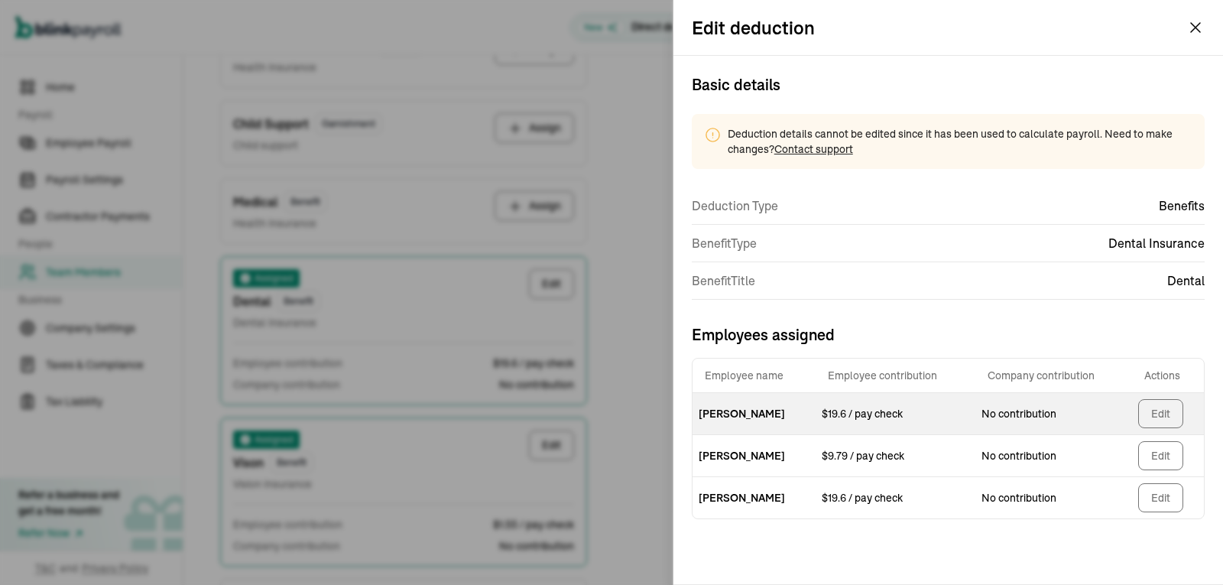
click at [1167, 424] on button "Edit" at bounding box center [1160, 413] width 45 height 29
select select "1"
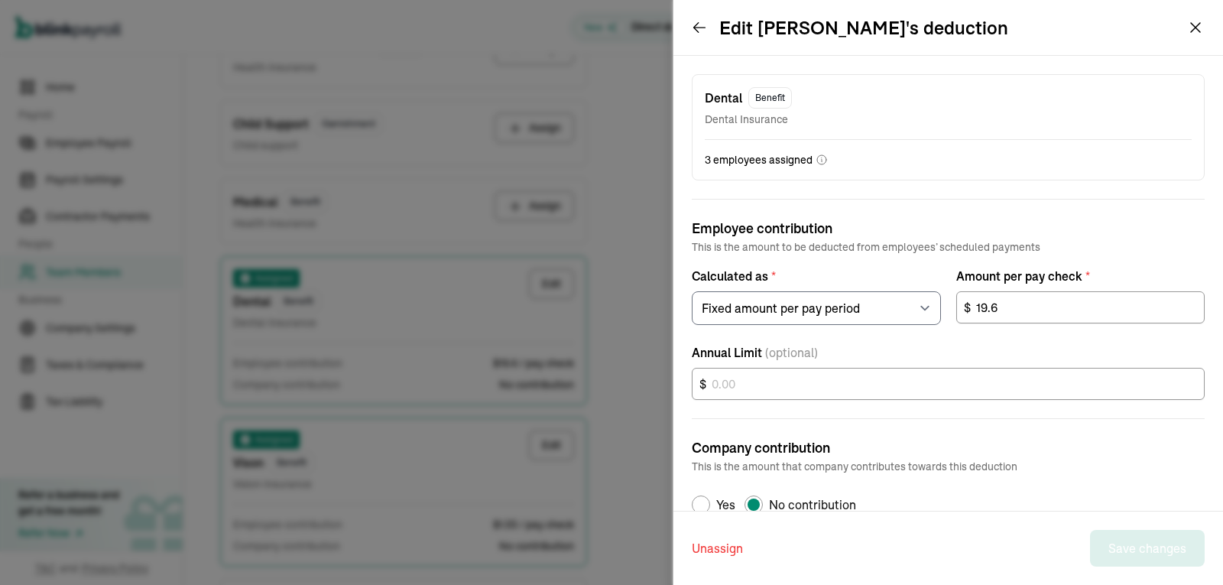
click at [730, 540] on button "Unassign" at bounding box center [717, 548] width 51 height 37
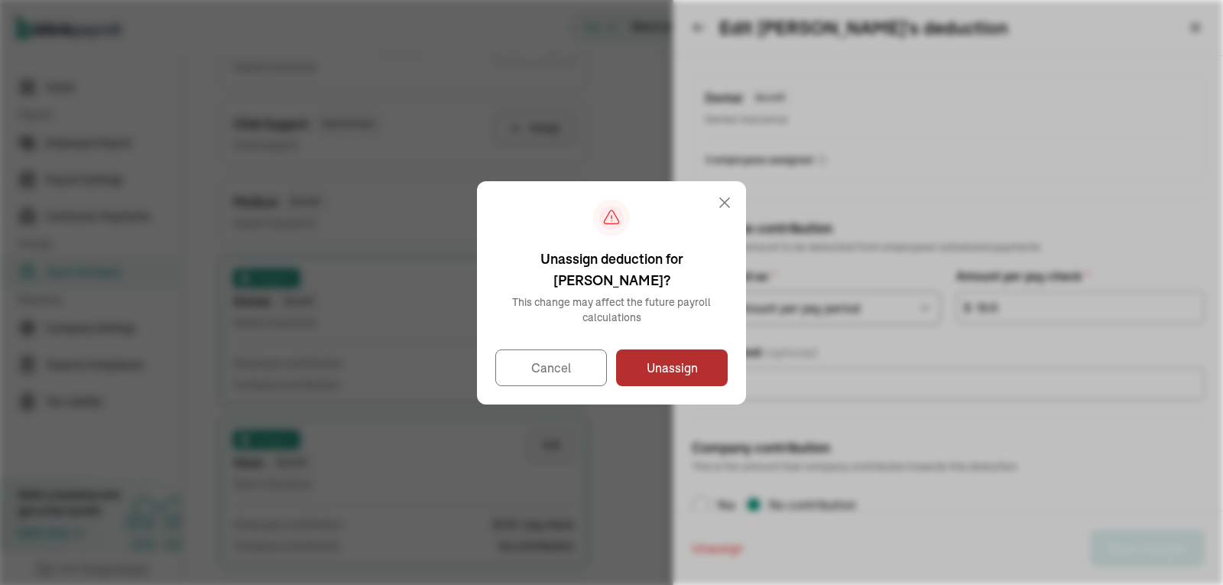
click at [657, 357] on button "Unassign" at bounding box center [672, 367] width 112 height 37
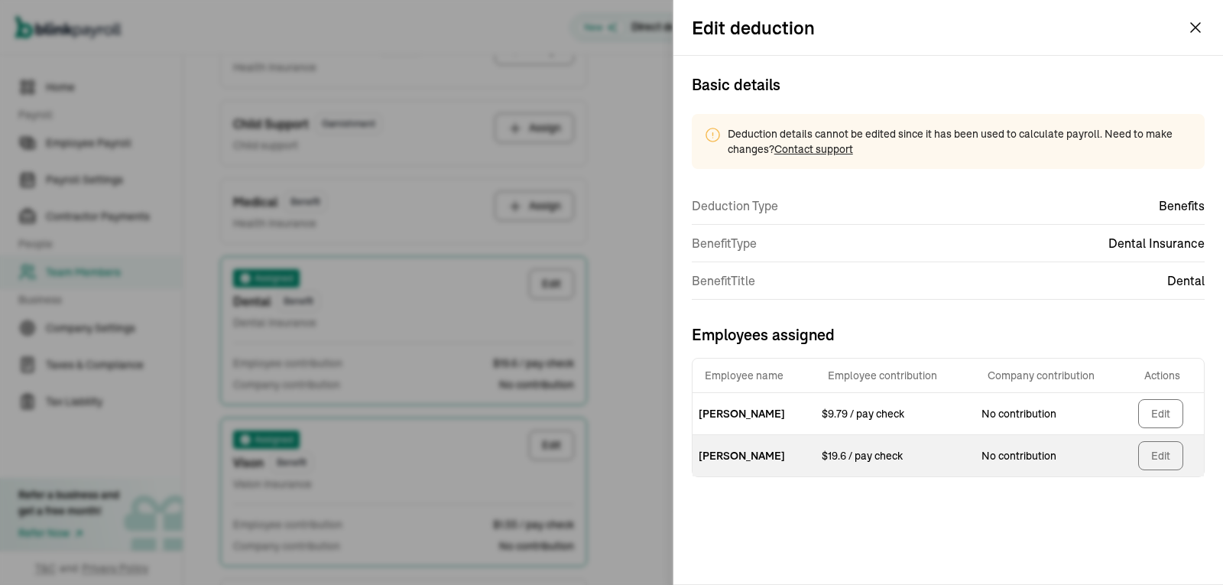
click at [1157, 464] on button "Edit" at bounding box center [1160, 455] width 45 height 29
select select "1"
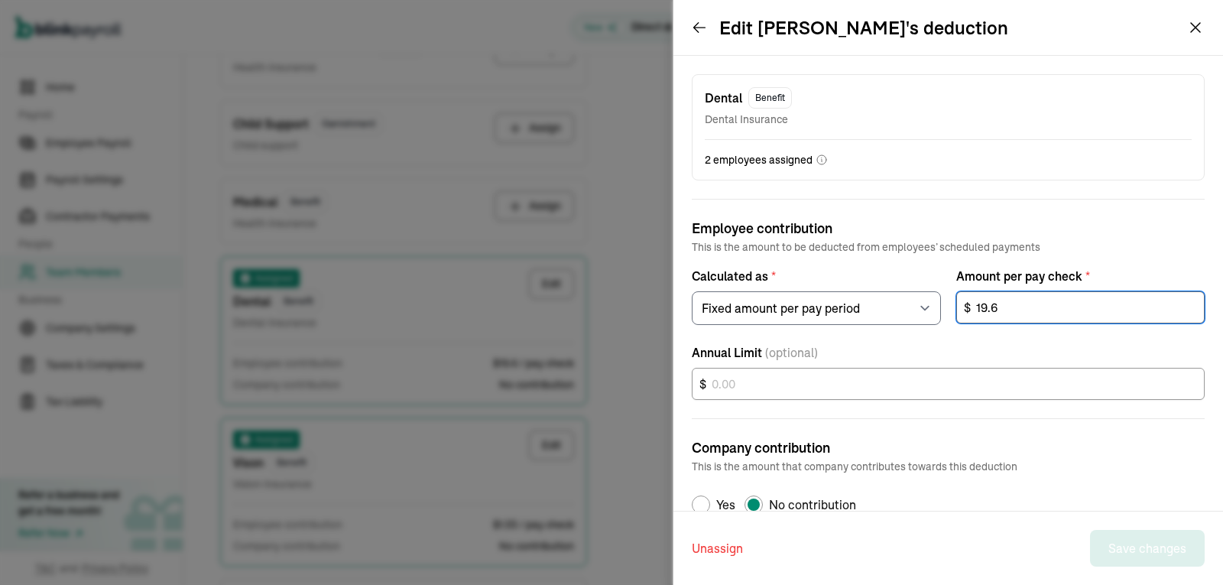
click at [1013, 313] on input "19.6" at bounding box center [1080, 307] width 249 height 32
click at [709, 544] on button "Unassign" at bounding box center [717, 548] width 51 height 37
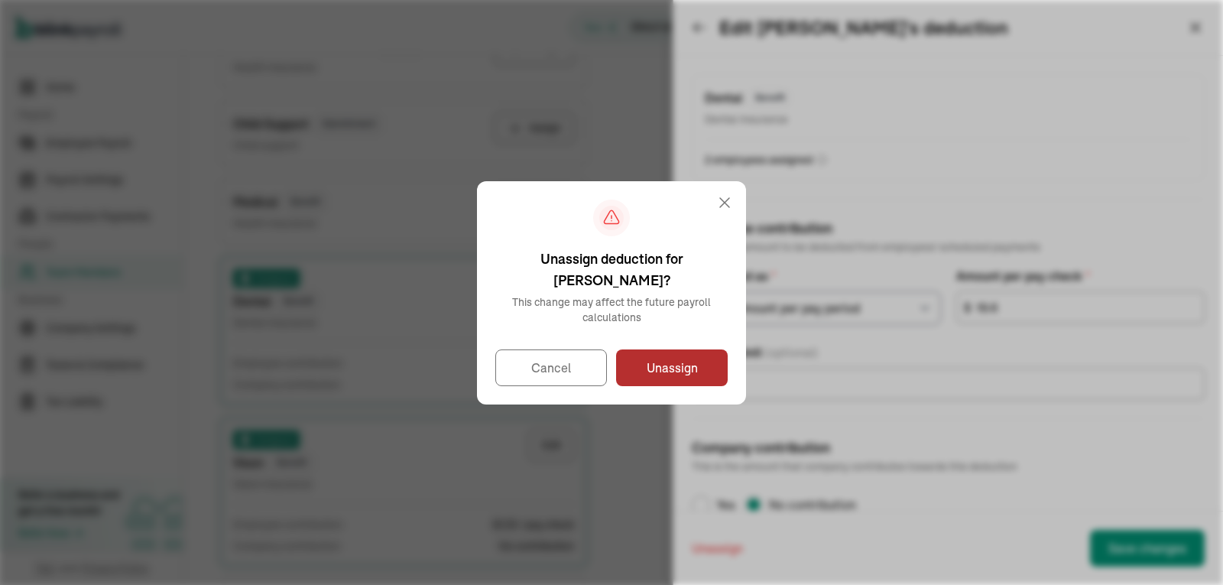
click at [669, 360] on button "Unassign" at bounding box center [672, 367] width 112 height 37
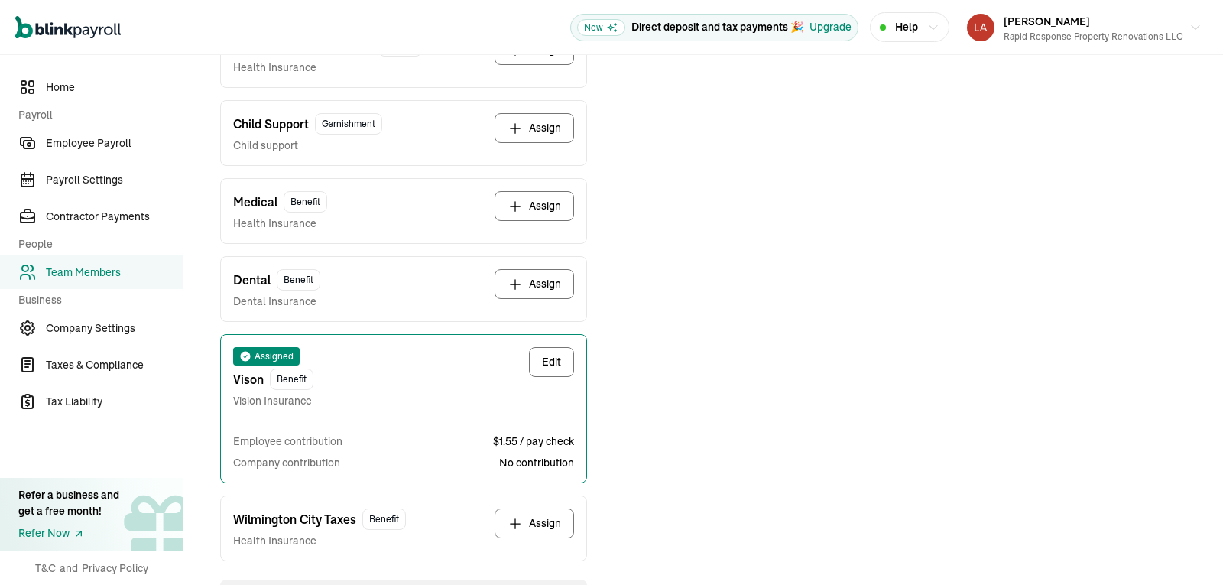
click at [542, 368] on button "Edit" at bounding box center [551, 362] width 45 height 30
select select "1"
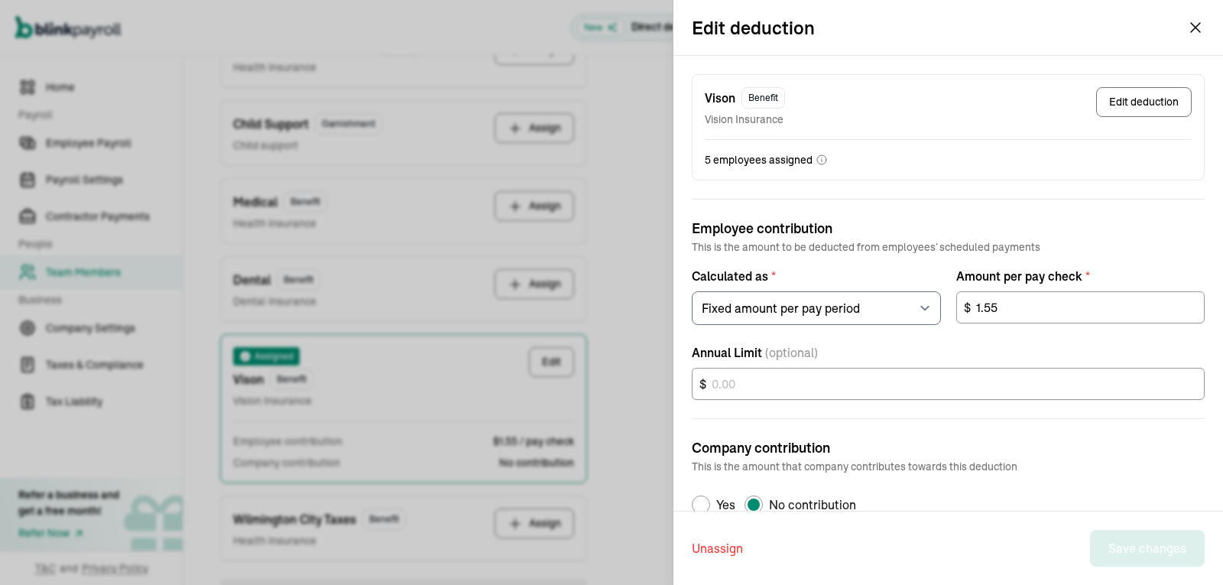
click at [1122, 96] on button "Edit deduction" at bounding box center [1144, 102] width 96 height 30
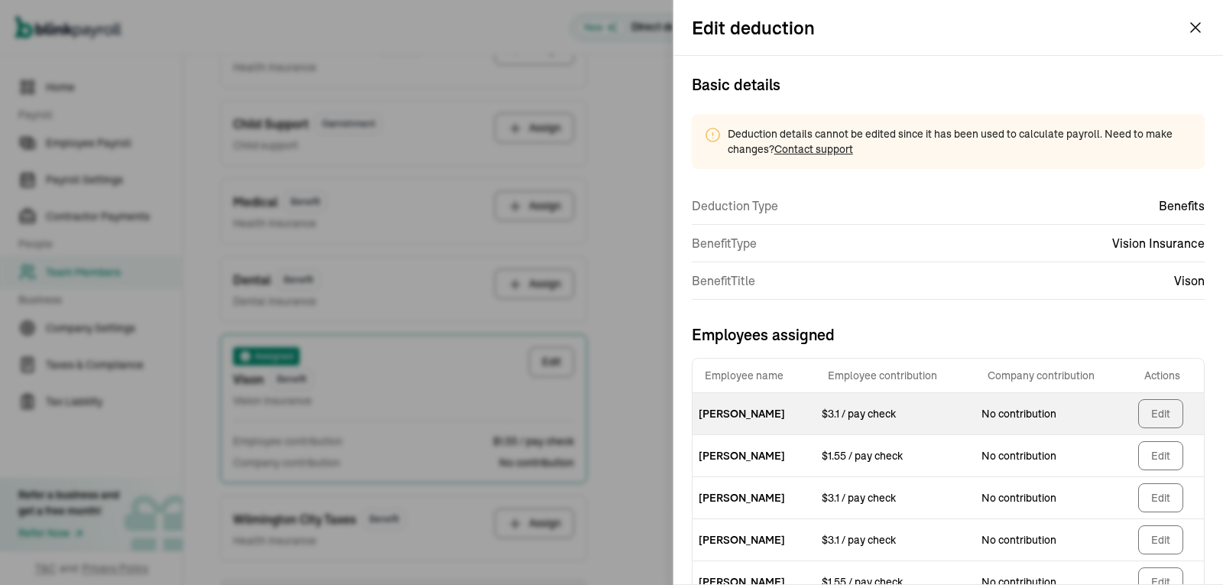
click at [1141, 414] on button "Edit" at bounding box center [1160, 413] width 45 height 29
select select "1"
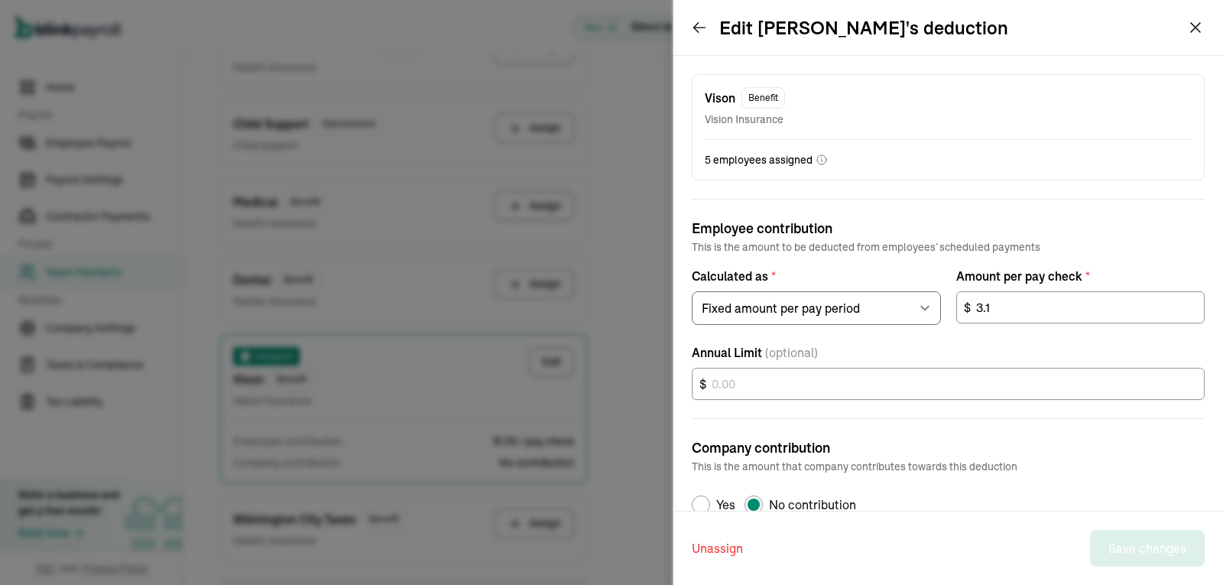
click at [706, 546] on button "Unassign" at bounding box center [717, 548] width 51 height 37
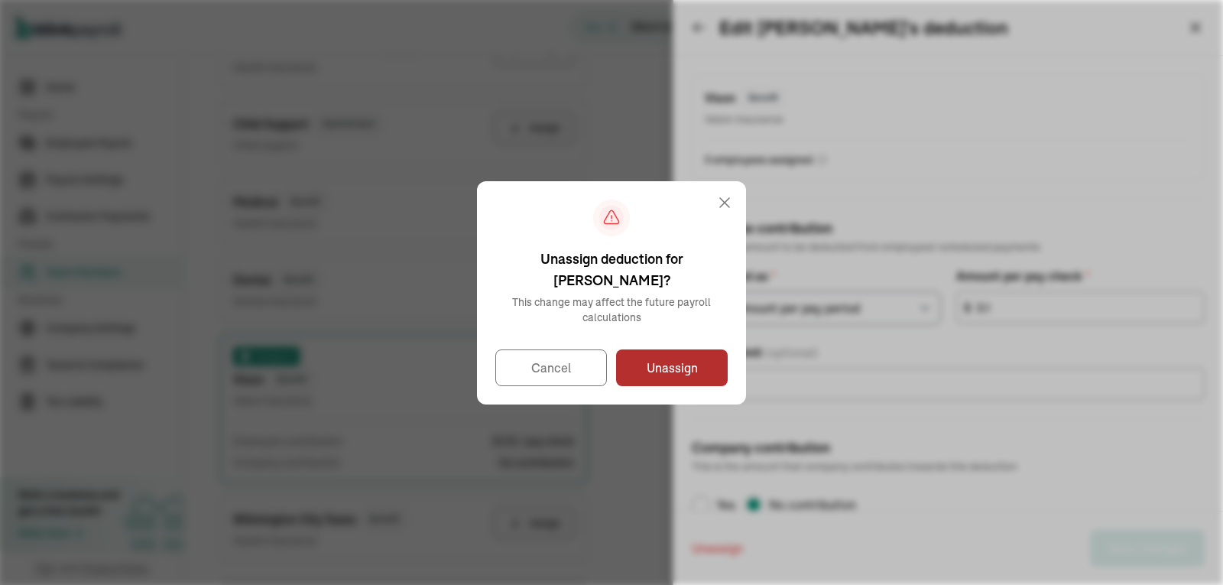
click at [657, 360] on button "Unassign" at bounding box center [672, 367] width 112 height 37
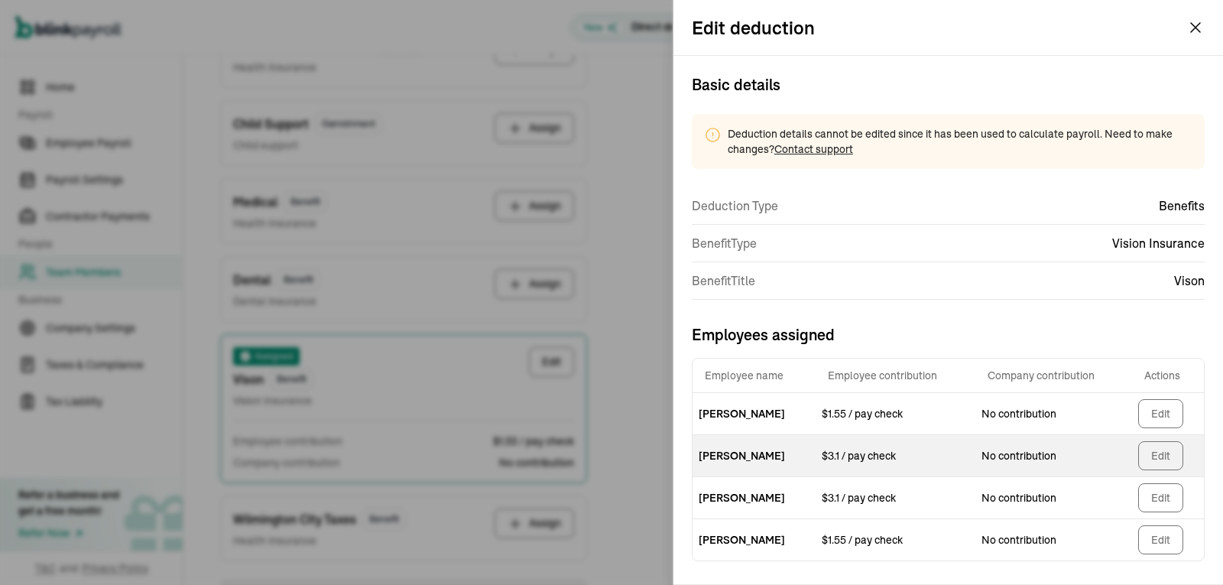
click at [1148, 469] on button "Edit" at bounding box center [1160, 455] width 45 height 29
select select "1"
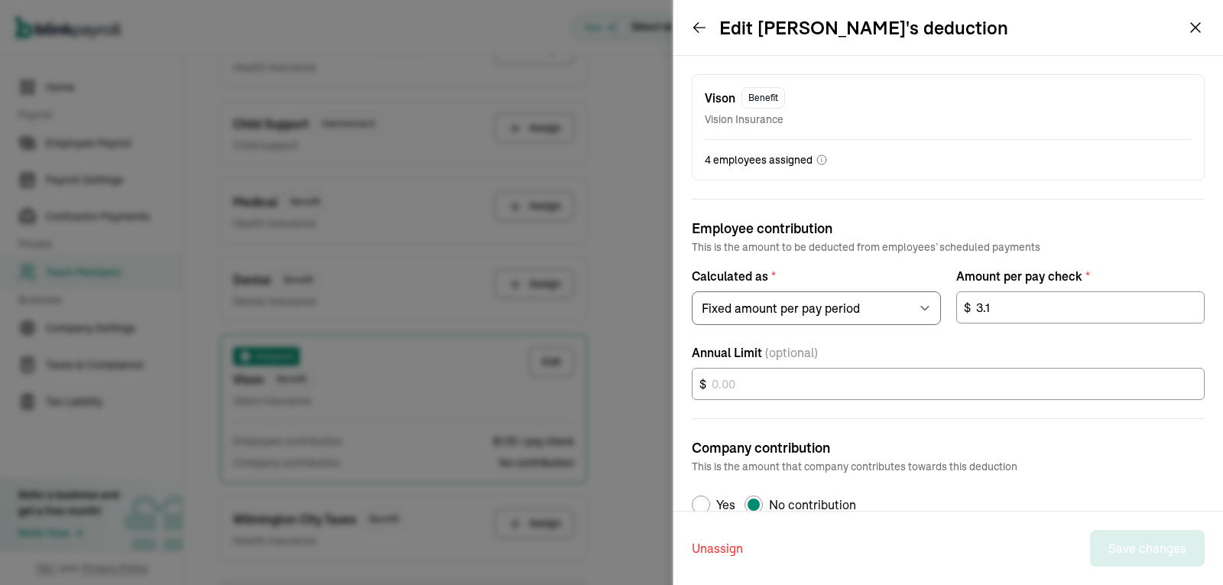
click at [715, 548] on button "Unassign" at bounding box center [717, 548] width 51 height 37
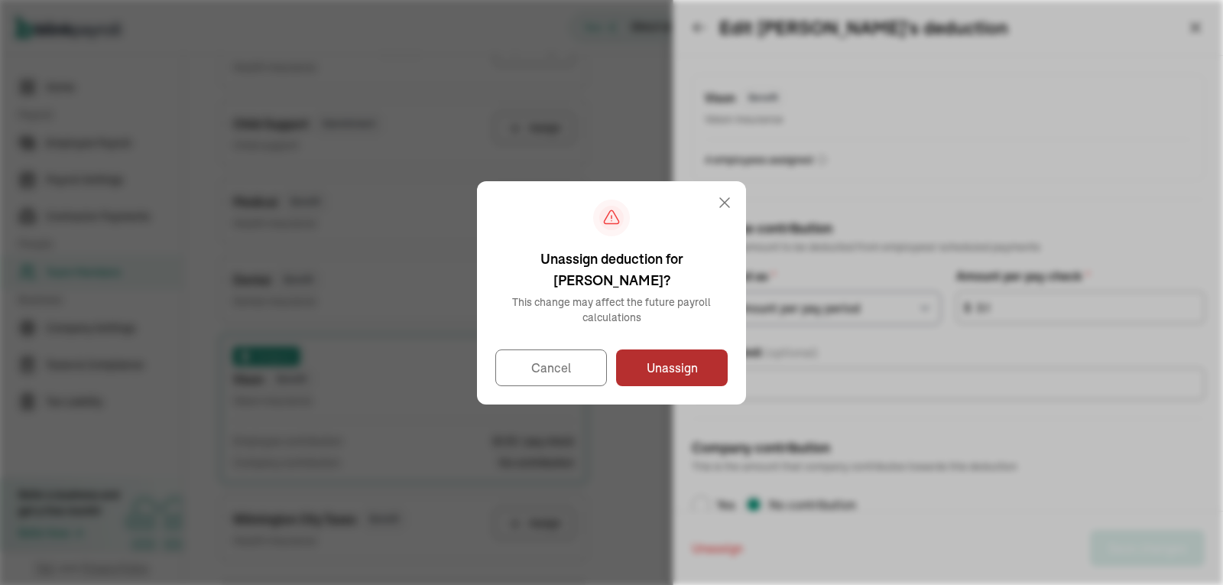
click at [669, 349] on button "Unassign" at bounding box center [672, 367] width 112 height 37
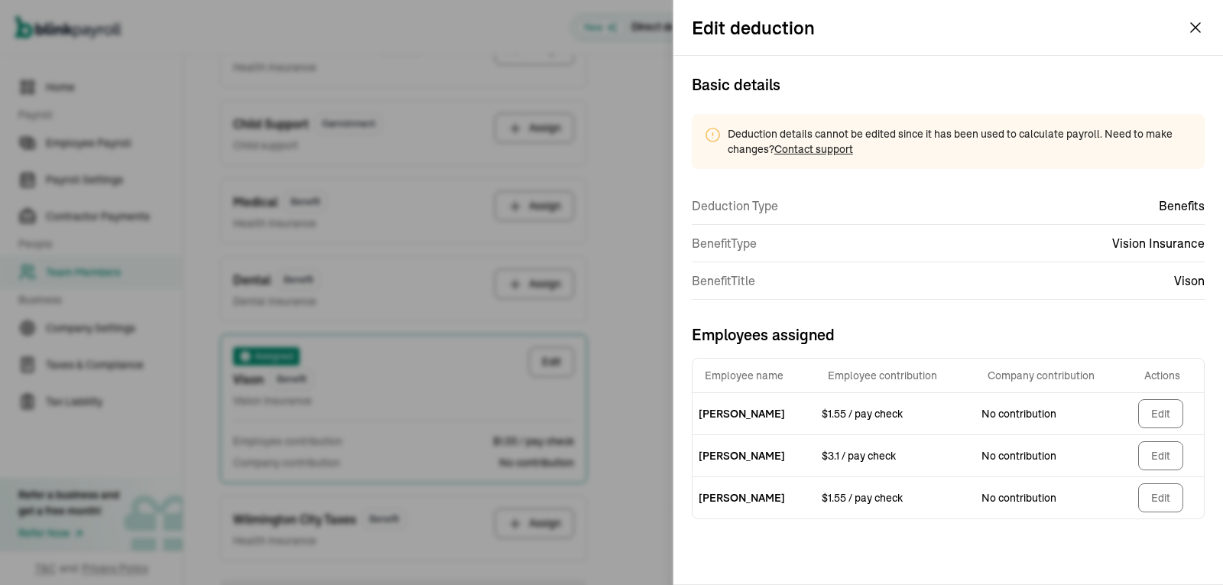
click at [1218, 244] on div "Basic details Deduction details cannot be edited since it has been used to calc…" at bounding box center [949, 320] width 550 height 528
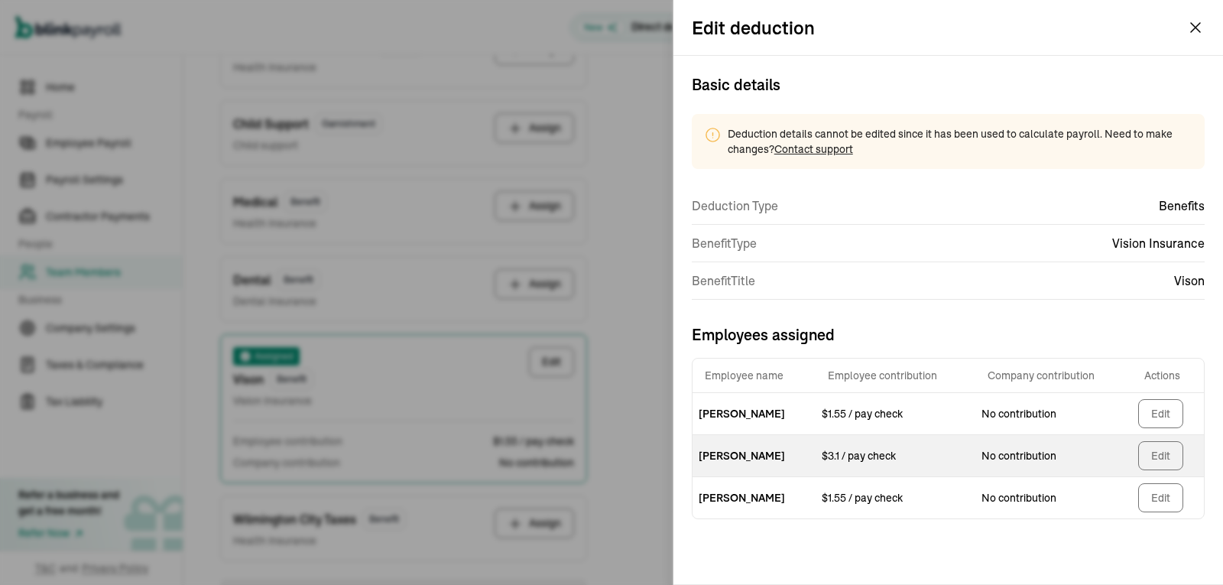
click at [1156, 453] on button "Edit" at bounding box center [1160, 455] width 45 height 29
select select "1"
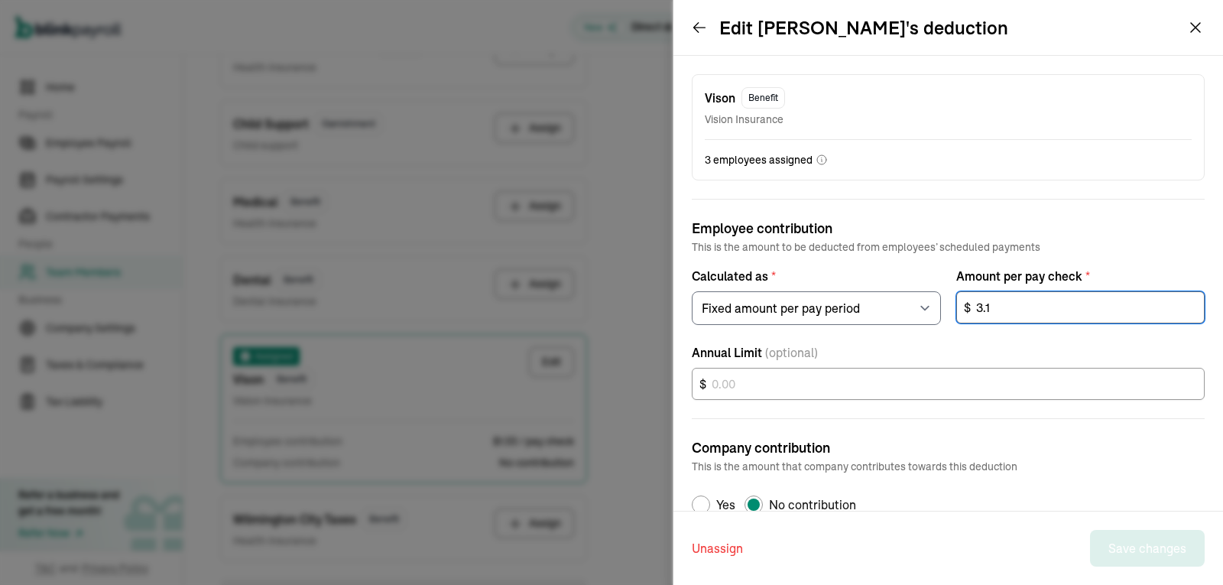
click at [985, 300] on input "3.1" at bounding box center [1080, 307] width 249 height 32
type input "1.55"
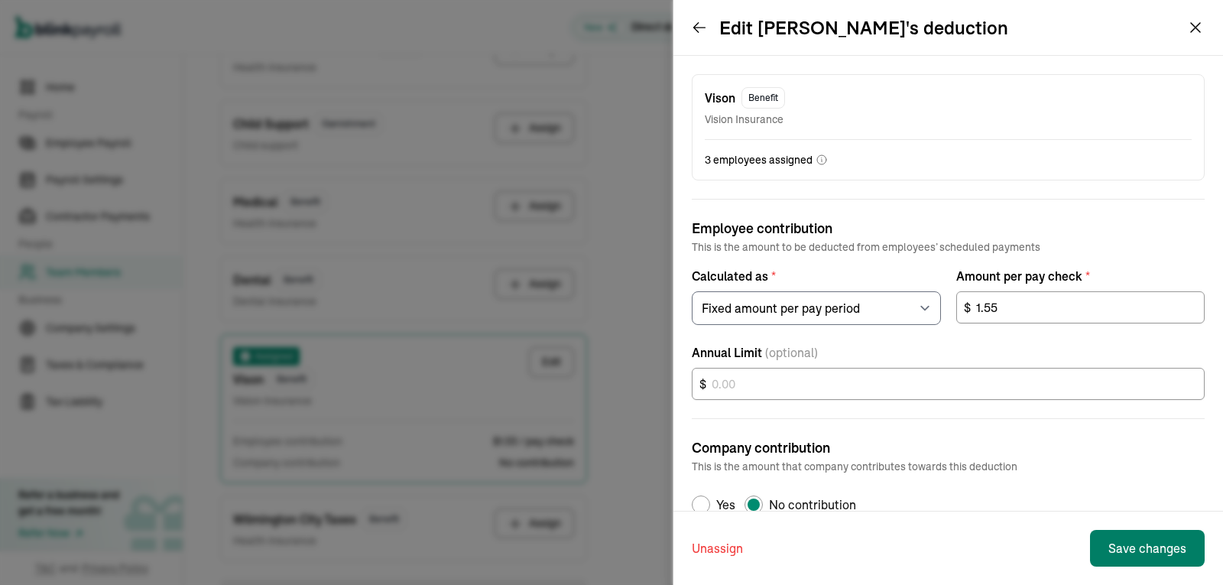
click at [1148, 547] on button "Save changes" at bounding box center [1147, 548] width 115 height 37
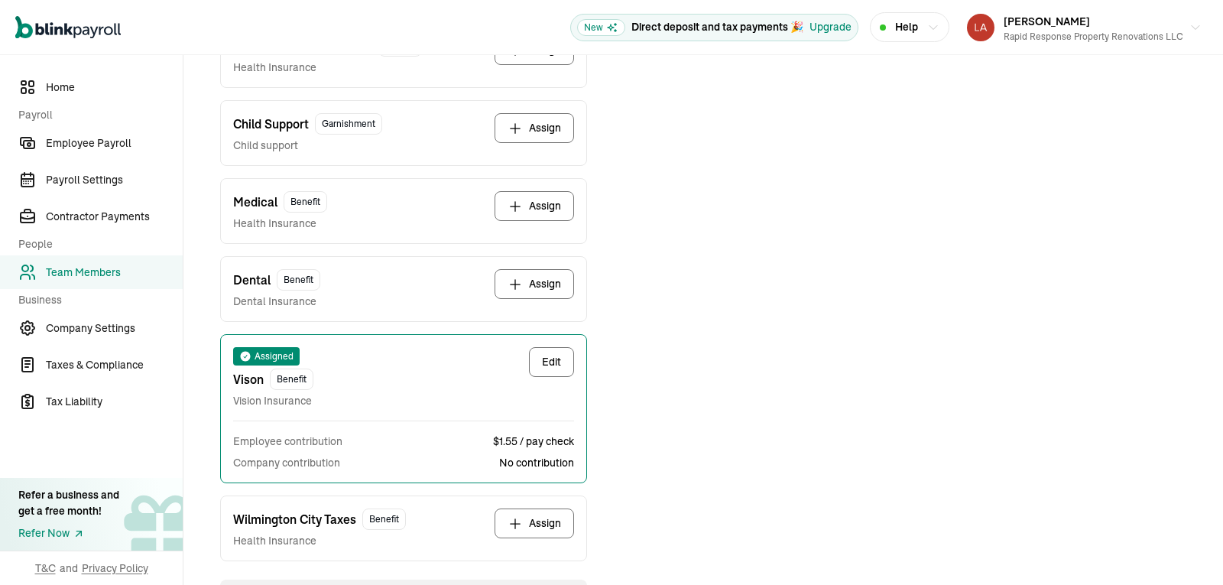
click at [368, 313] on div "Dental Benefit Dental Insurance Assign" at bounding box center [403, 289] width 367 height 66
click at [404, 288] on div "Dental Benefit Dental Insurance Assign" at bounding box center [403, 289] width 341 height 40
click at [531, 219] on button "Assign" at bounding box center [535, 206] width 80 height 30
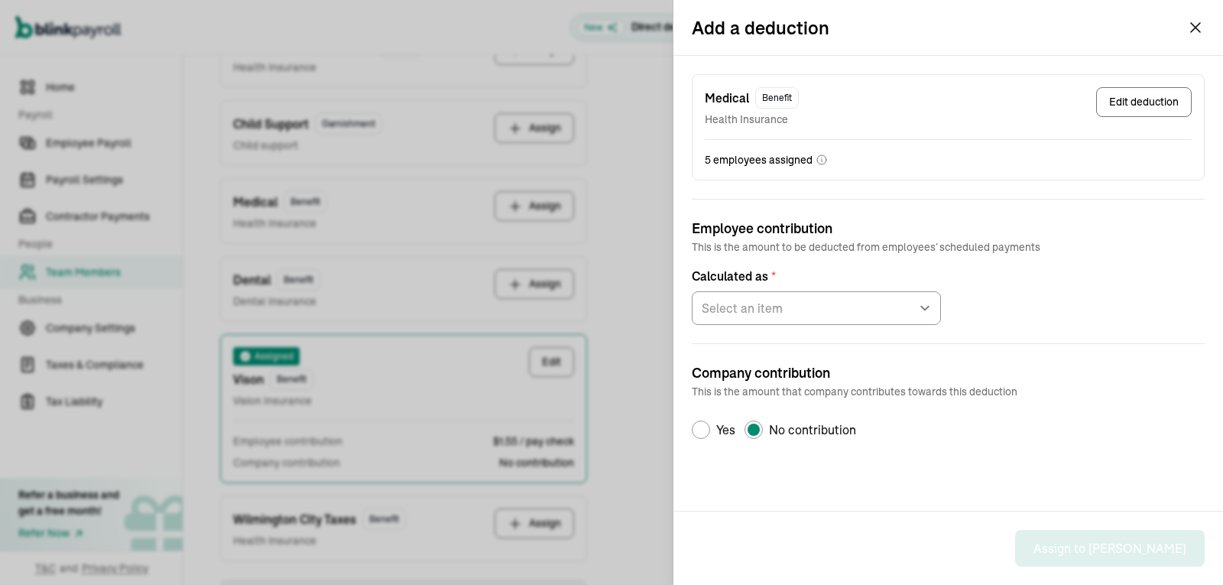
click at [1120, 104] on button "Edit deduction" at bounding box center [1144, 102] width 96 height 30
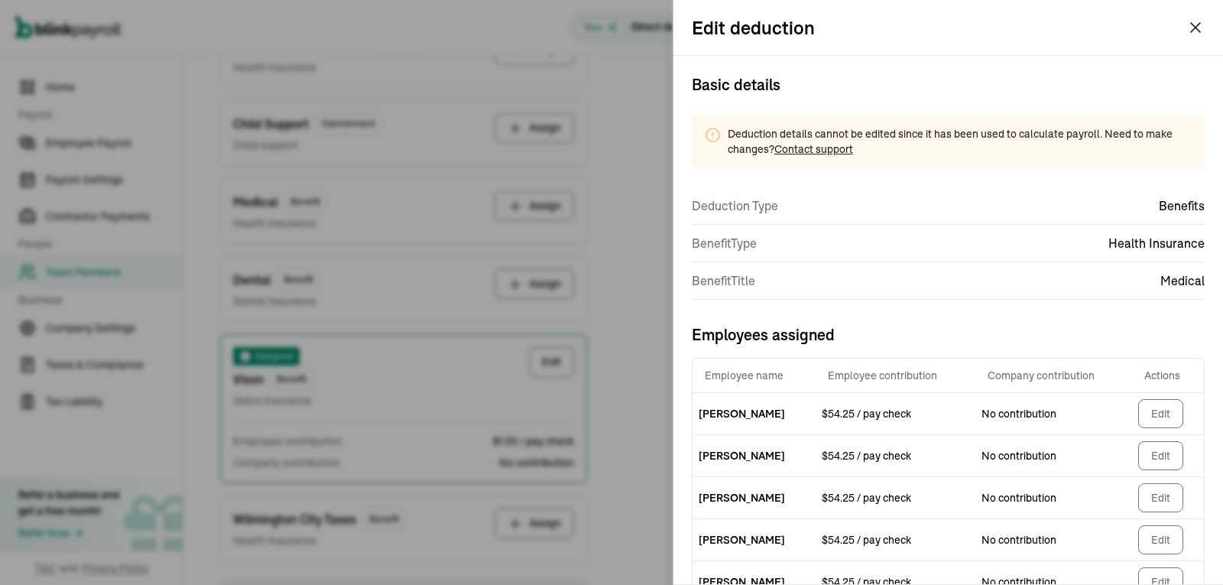
scroll to position [50, 0]
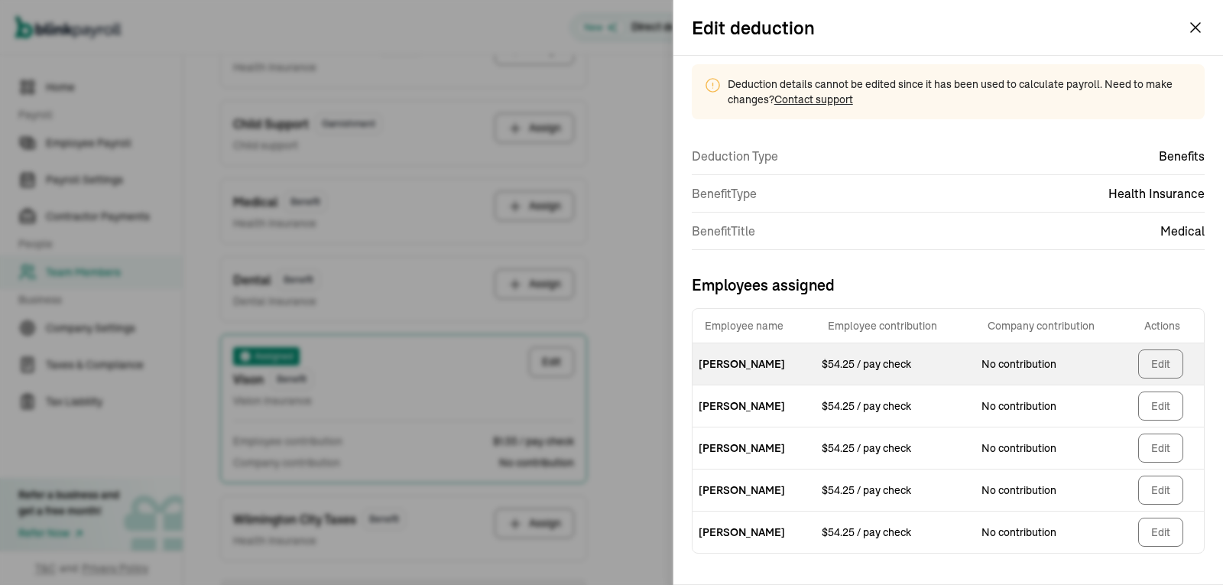
click at [1156, 360] on button "Edit" at bounding box center [1160, 363] width 45 height 29
select select "1"
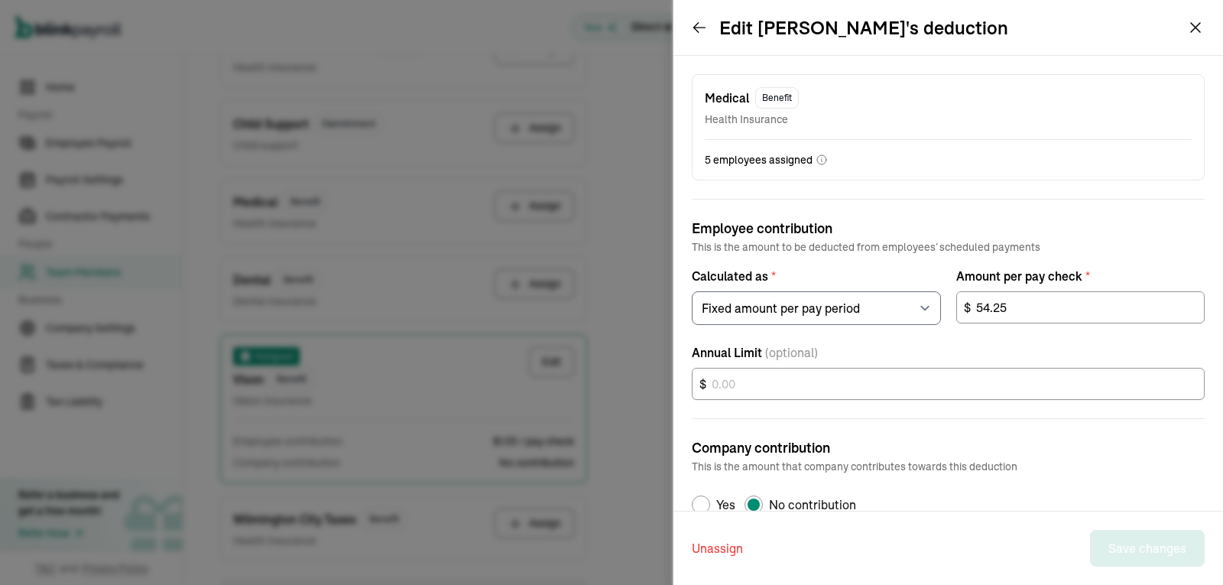
click at [707, 544] on button "Unassign" at bounding box center [717, 548] width 51 height 37
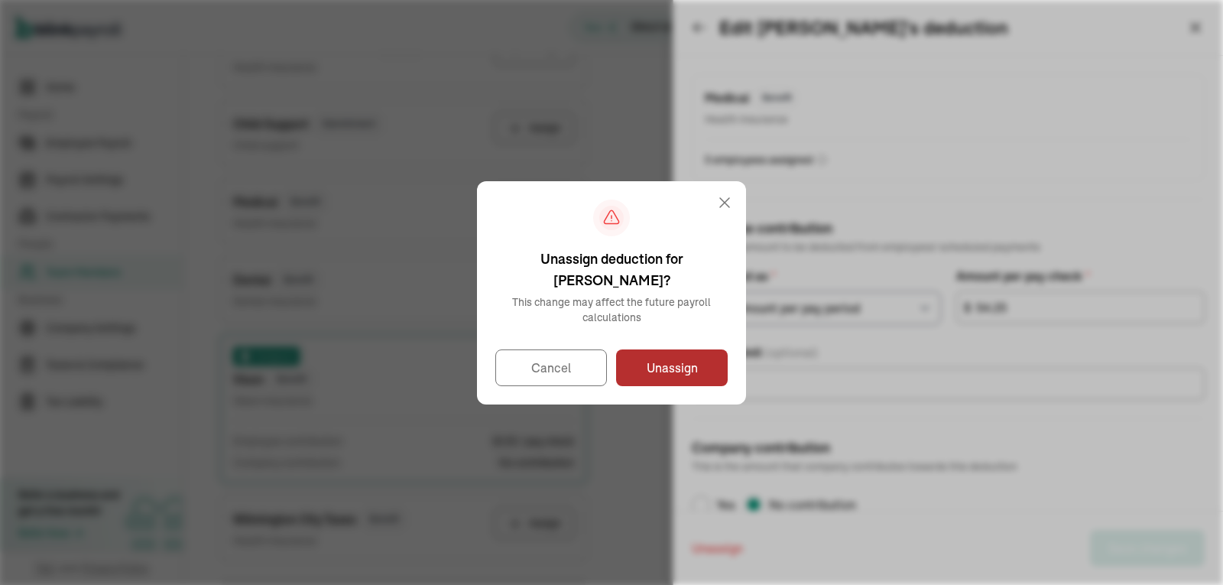
click at [664, 362] on button "Unassign" at bounding box center [672, 367] width 112 height 37
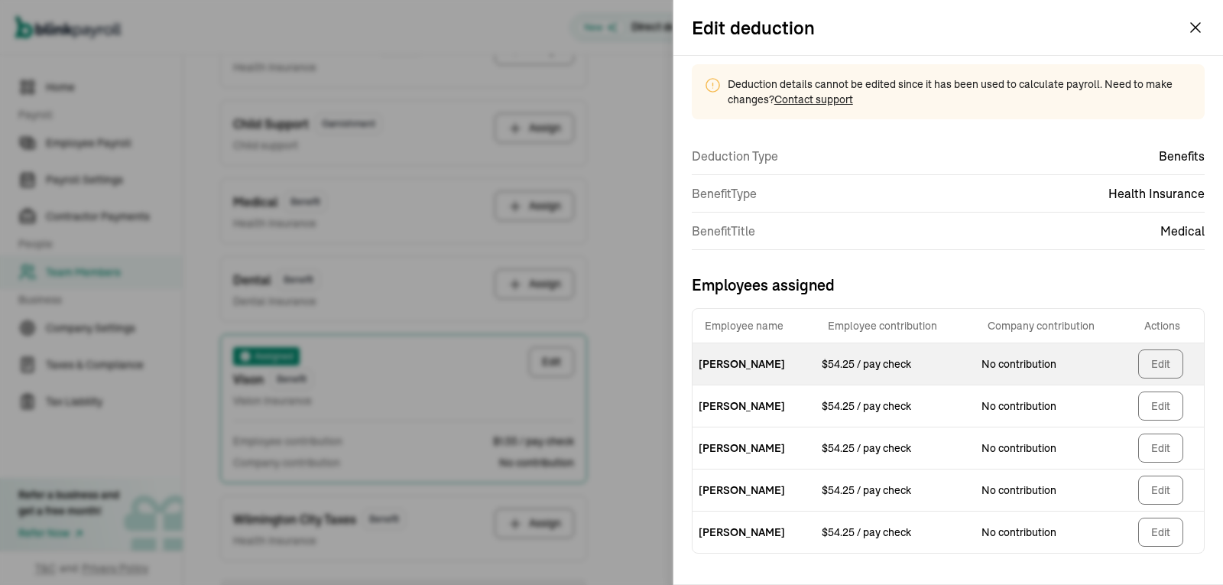
scroll to position [8, 0]
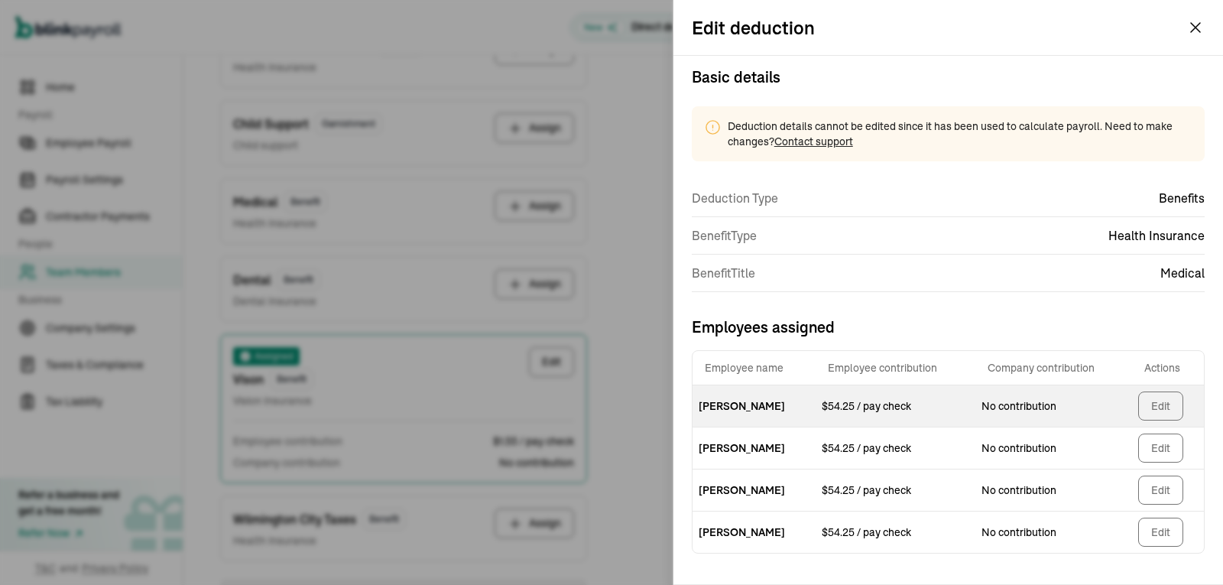
click at [1146, 411] on button "Edit" at bounding box center [1160, 405] width 45 height 29
select select "1"
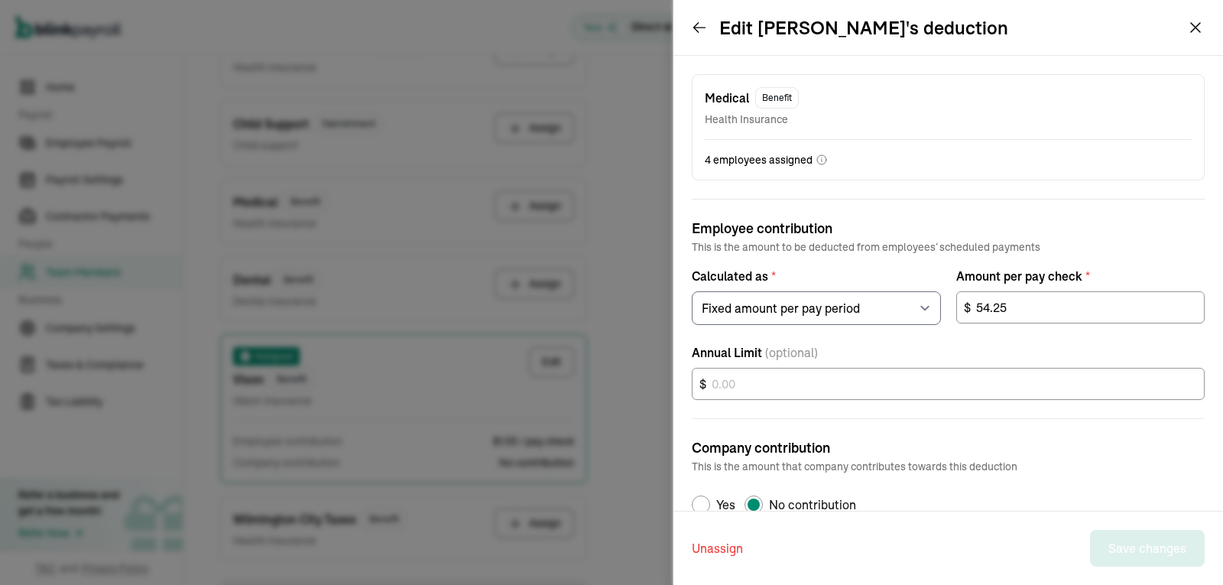
click at [723, 549] on button "Unassign" at bounding box center [717, 548] width 51 height 37
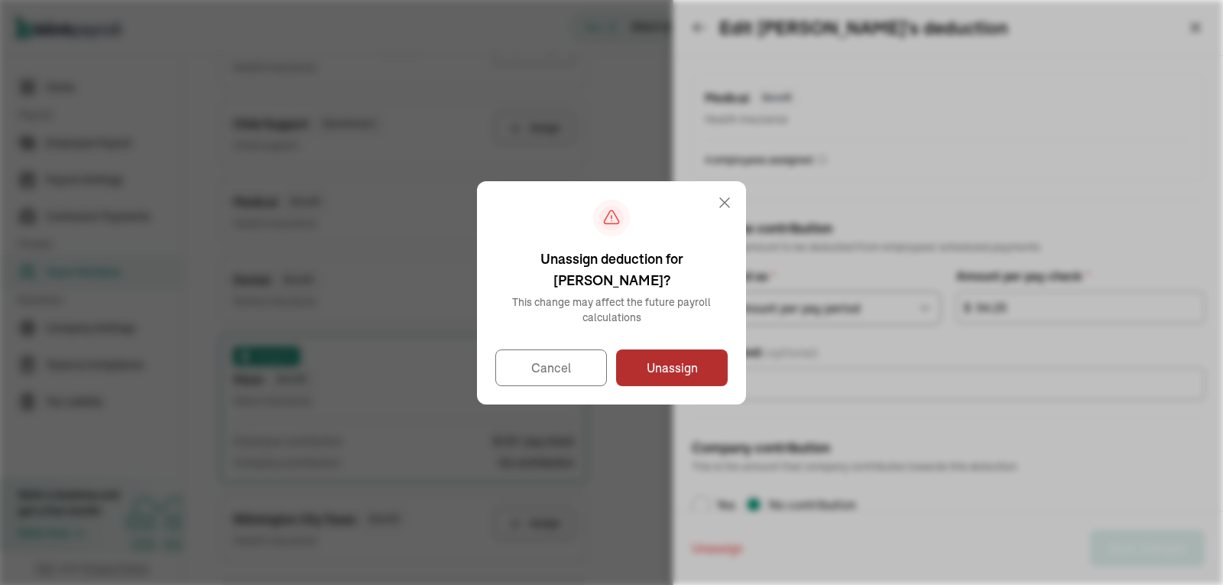
click at [693, 359] on button "Unassign" at bounding box center [672, 367] width 112 height 37
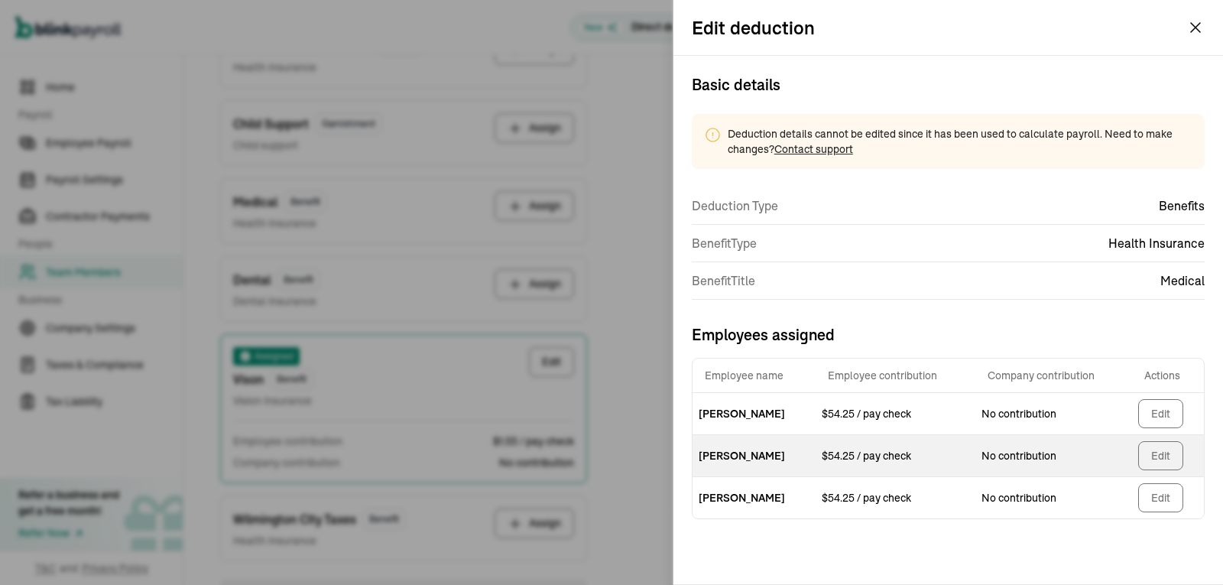
scroll to position [0, 0]
click at [1156, 450] on button "Edit" at bounding box center [1160, 455] width 45 height 29
select select "1"
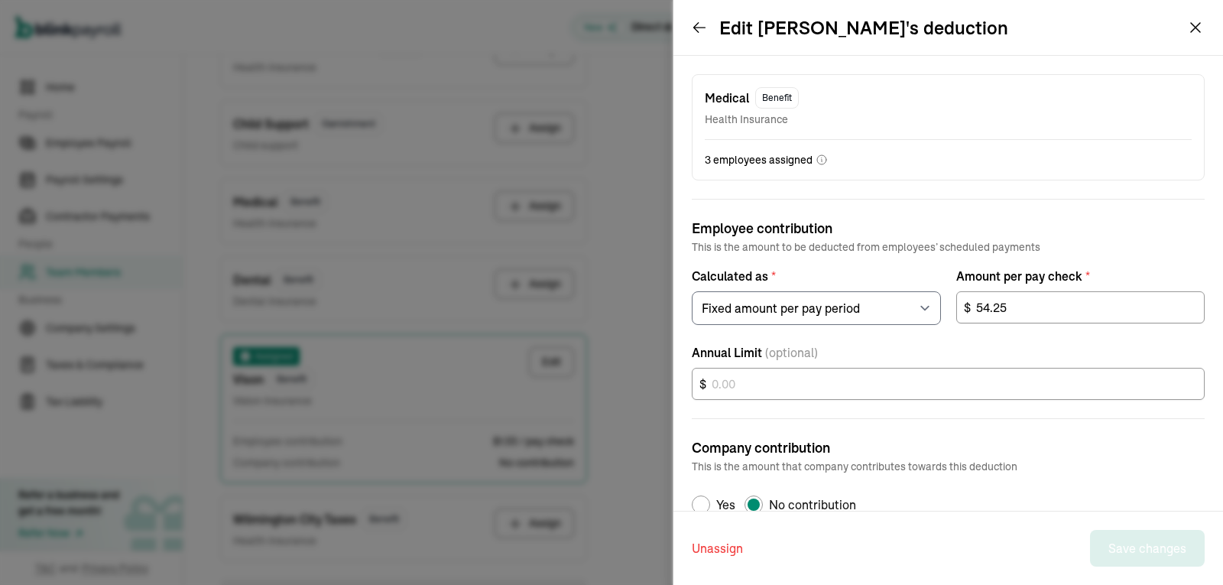
click at [720, 544] on button "Unassign" at bounding box center [717, 548] width 51 height 37
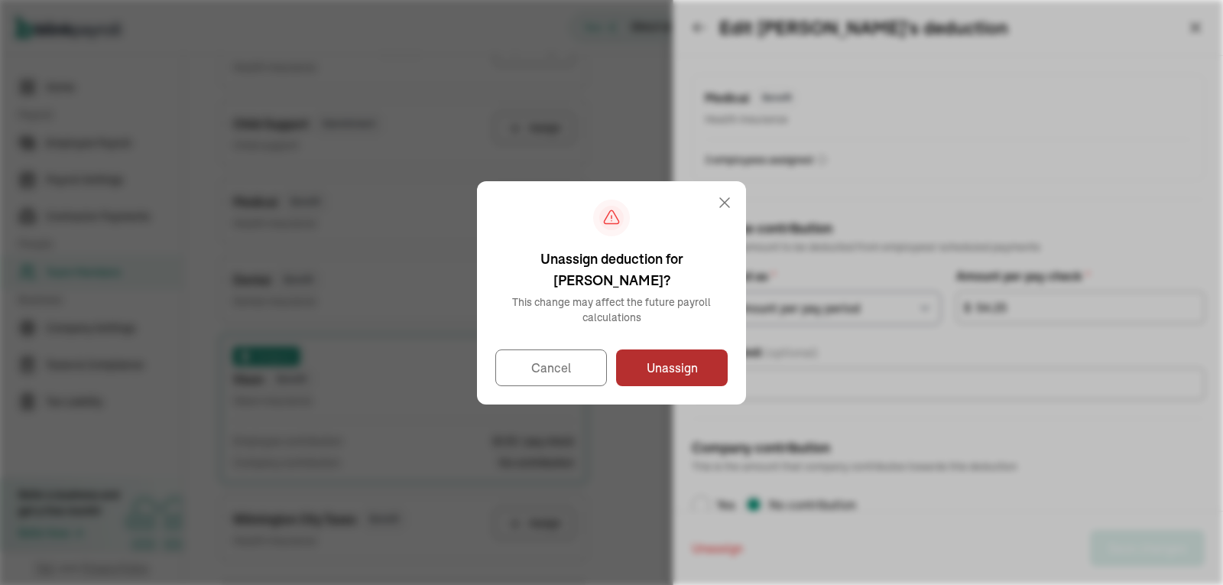
click at [705, 356] on button "Unassign" at bounding box center [672, 367] width 112 height 37
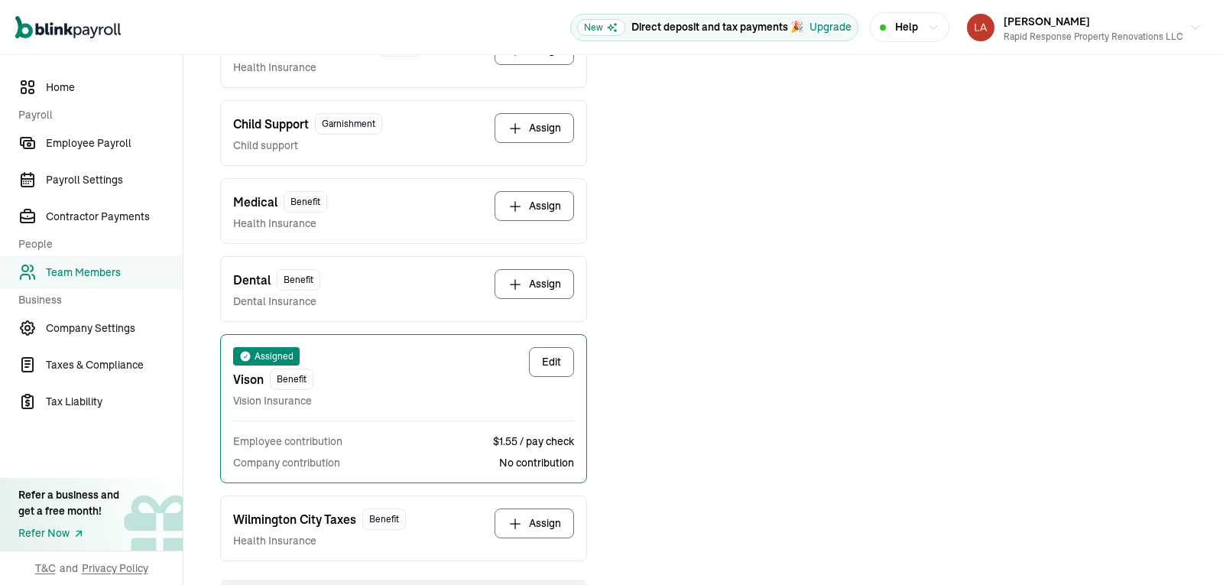
click at [350, 297] on div "Dental Benefit Dental Insurance Assign" at bounding box center [403, 289] width 341 height 40
click at [521, 283] on icon "button" at bounding box center [515, 284] width 15 height 15
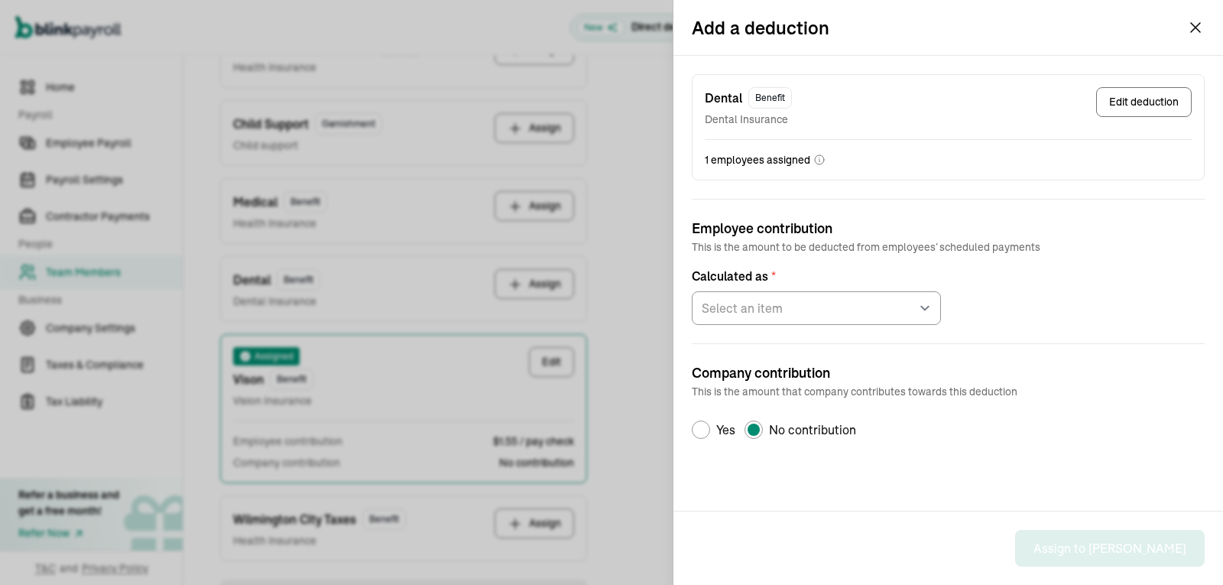
click at [1123, 109] on button "Edit deduction" at bounding box center [1144, 102] width 96 height 30
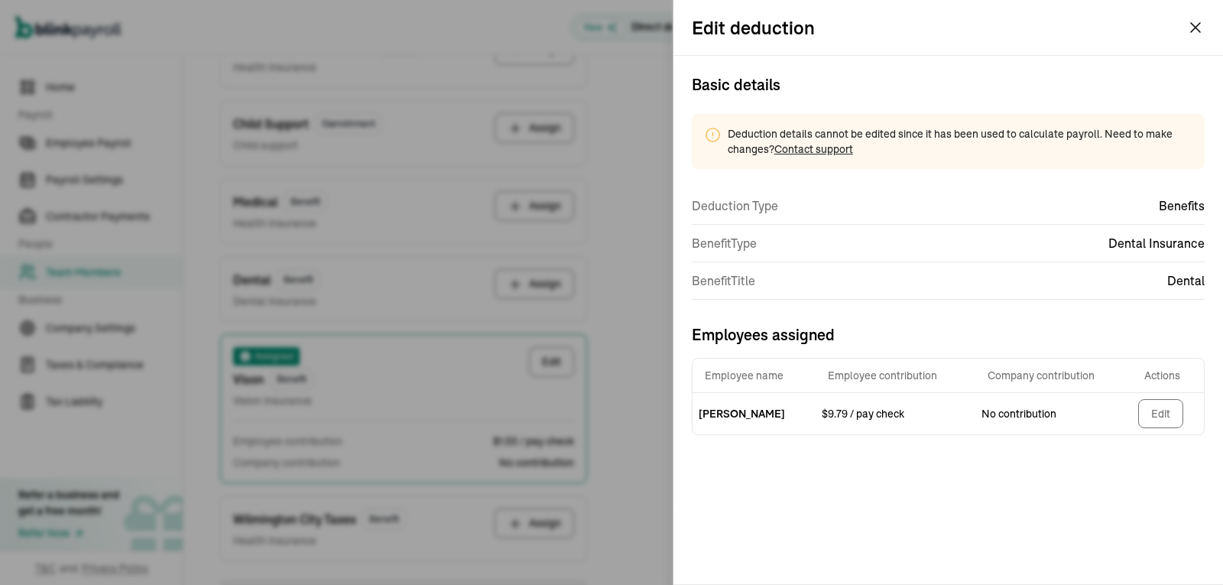
click at [1206, 23] on div "Edit deduction" at bounding box center [949, 27] width 550 height 55
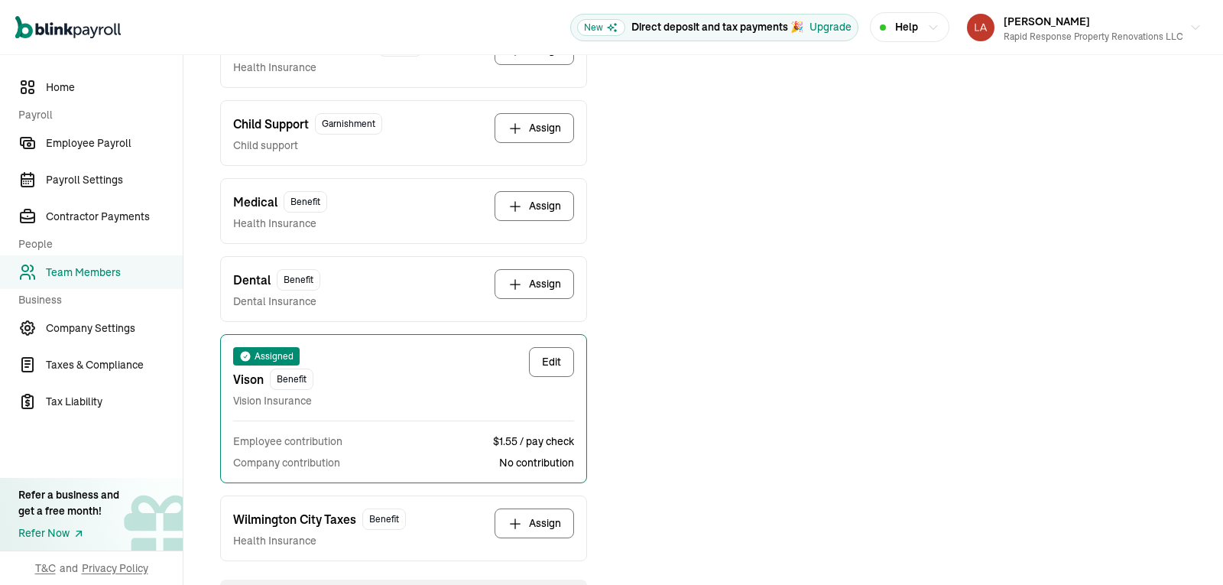
drag, startPoint x: 162, startPoint y: 258, endPoint x: 98, endPoint y: 273, distance: 66.0
click at [98, 273] on span "Team Members" at bounding box center [114, 273] width 137 height 16
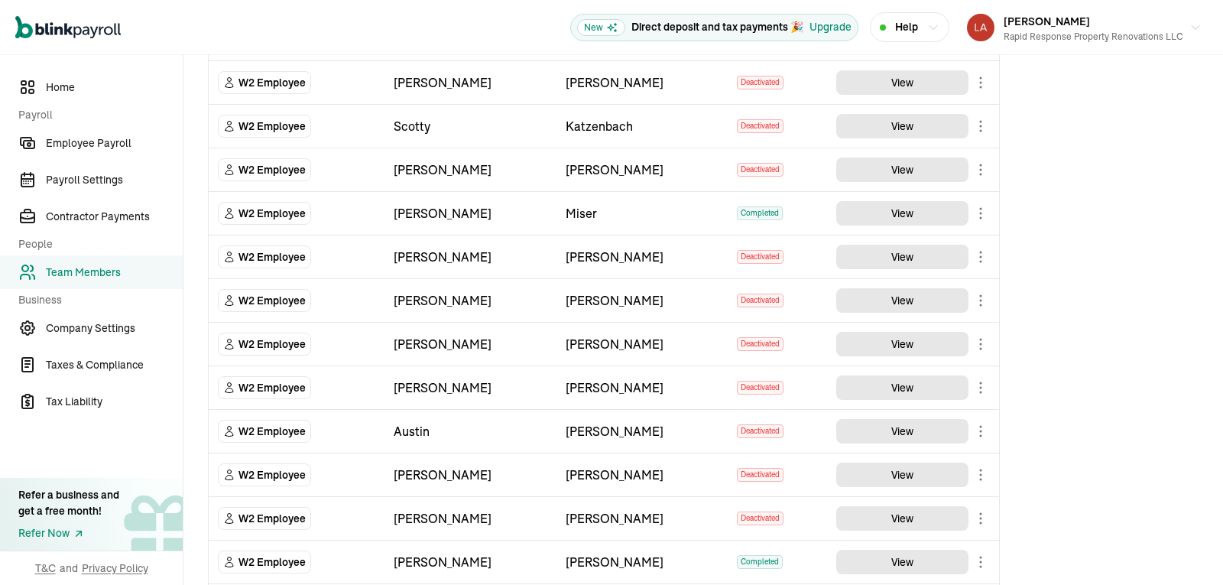
scroll to position [128, 0]
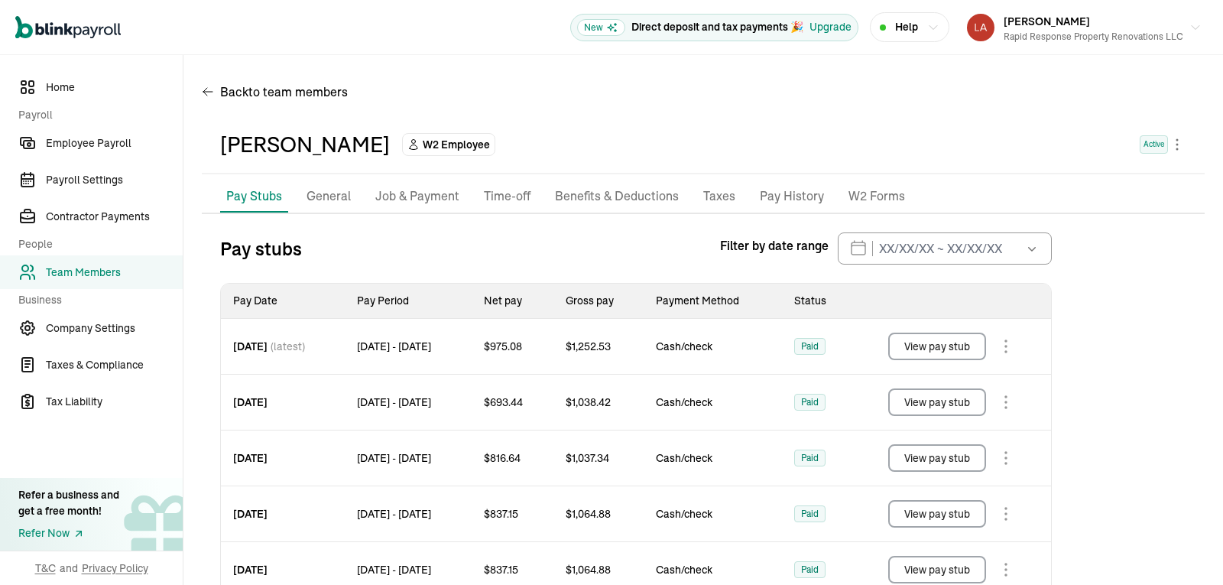
click at [609, 209] on li "Benefits & Deductions" at bounding box center [617, 196] width 136 height 32
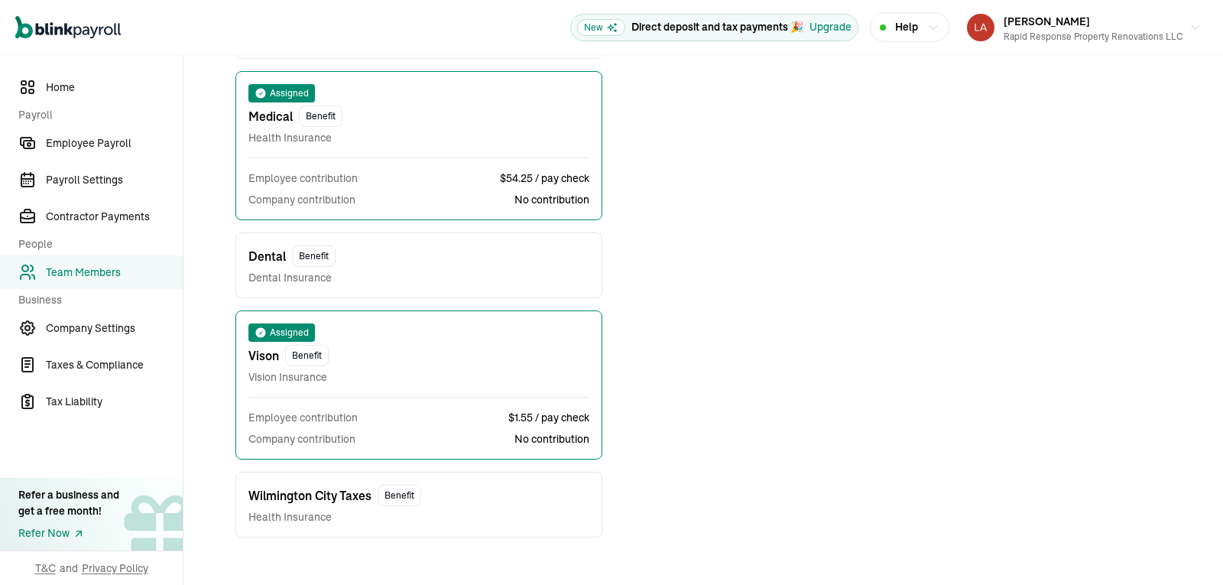
scroll to position [563, 0]
drag, startPoint x: 433, startPoint y: 275, endPoint x: 268, endPoint y: 258, distance: 166.1
click at [268, 258] on span "Dental" at bounding box center [266, 254] width 37 height 18
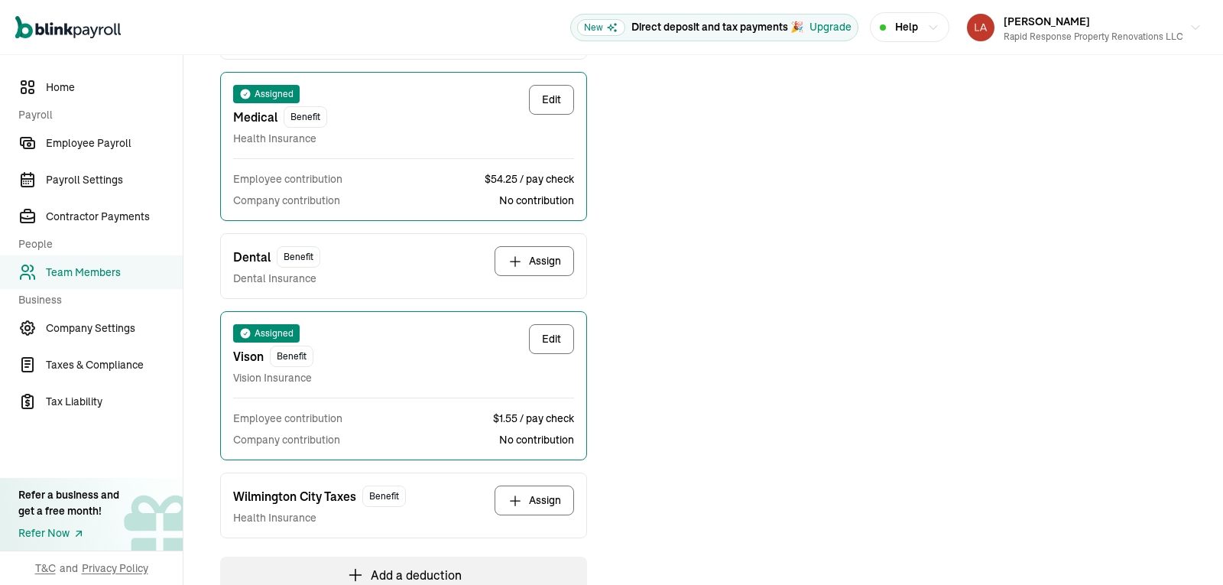
scroll to position [602, 0]
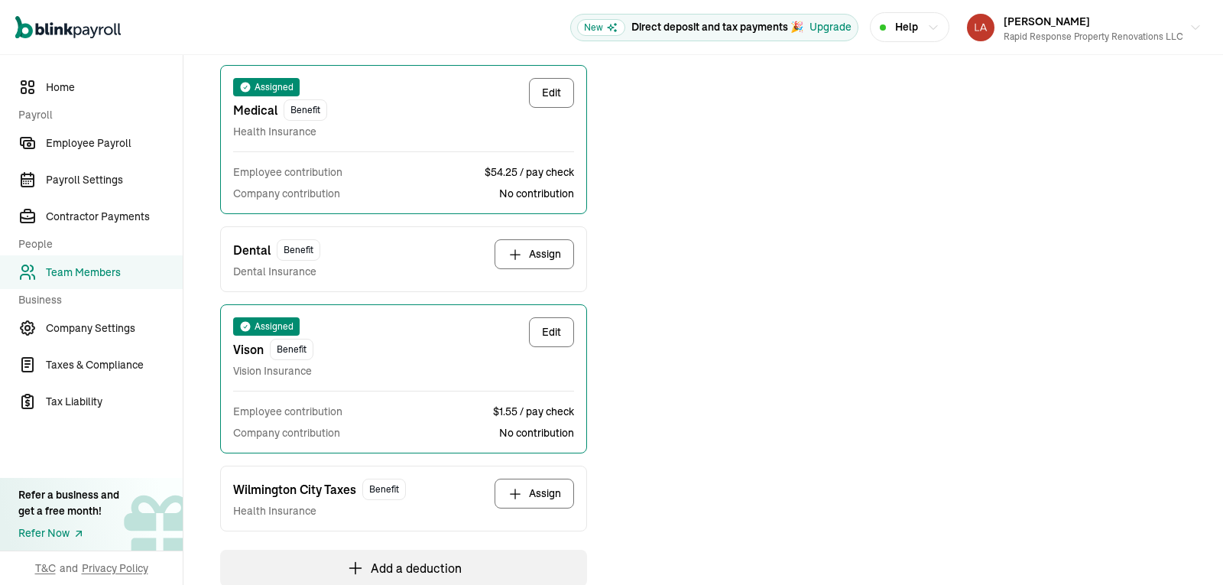
click at [506, 261] on button "Assign" at bounding box center [535, 254] width 80 height 30
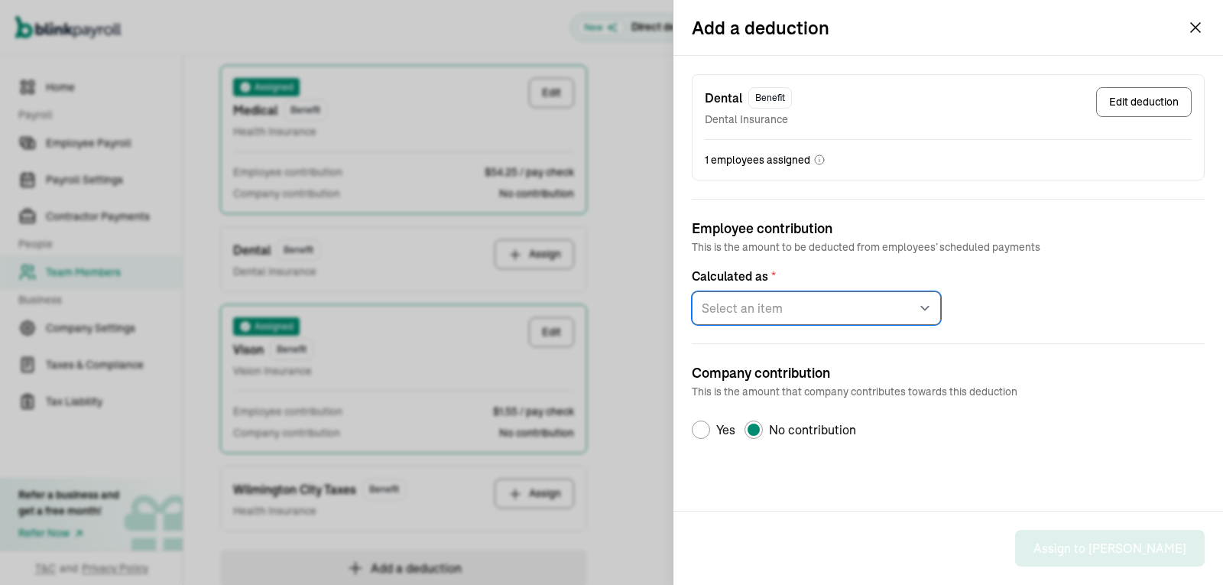
click at [761, 309] on select "Select an item Fixed amount per pay period Percentage of gross pay" at bounding box center [816, 308] width 249 height 34
select select "1"
click at [692, 291] on select "Select an item Fixed amount per pay period Percentage of gross pay" at bounding box center [816, 308] width 249 height 34
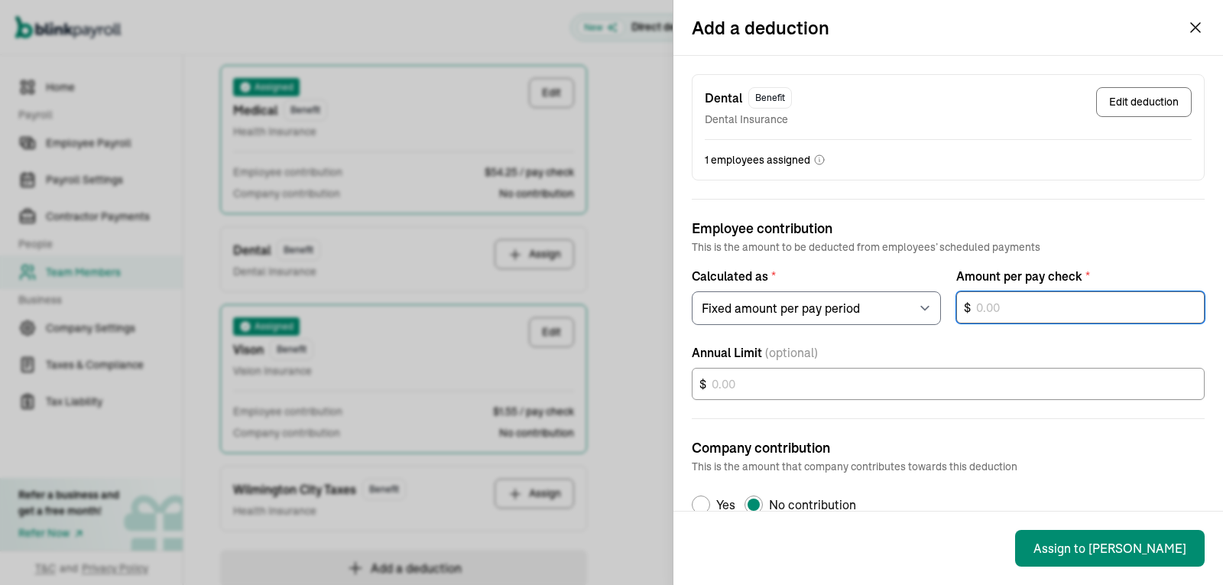
click at [983, 300] on input "text" at bounding box center [1080, 307] width 249 height 32
type input "8"
type input "9.79"
click at [1171, 566] on button "Assign to Coy" at bounding box center [1110, 548] width 190 height 37
click at [1166, 550] on button "Assign to Coy" at bounding box center [1110, 548] width 190 height 37
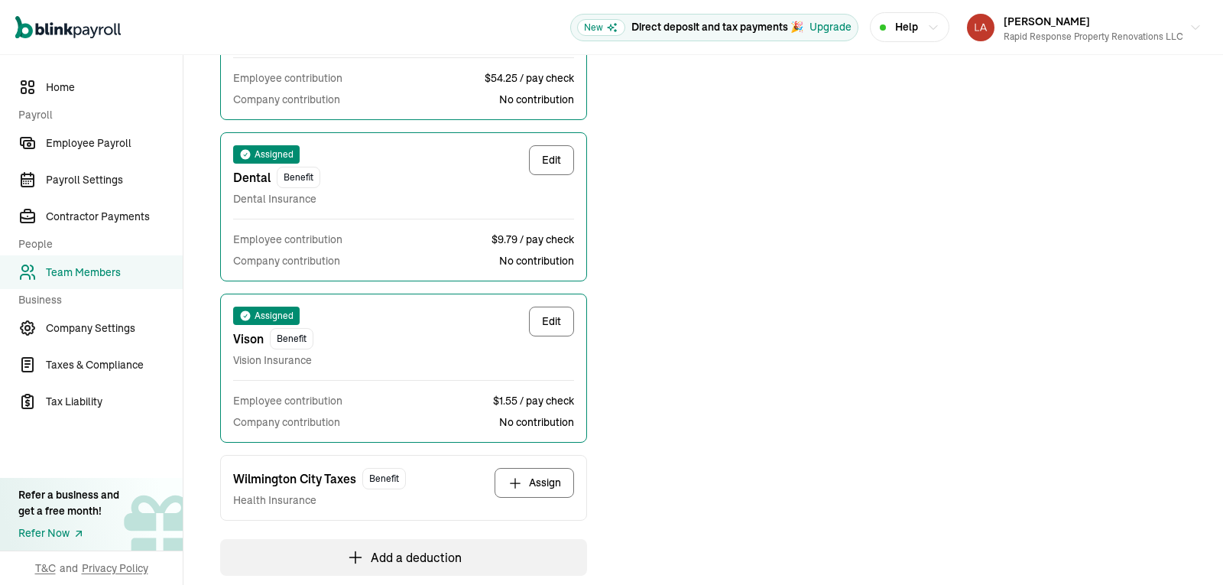
scroll to position [796, 0]
